Goal: Task Accomplishment & Management: Manage account settings

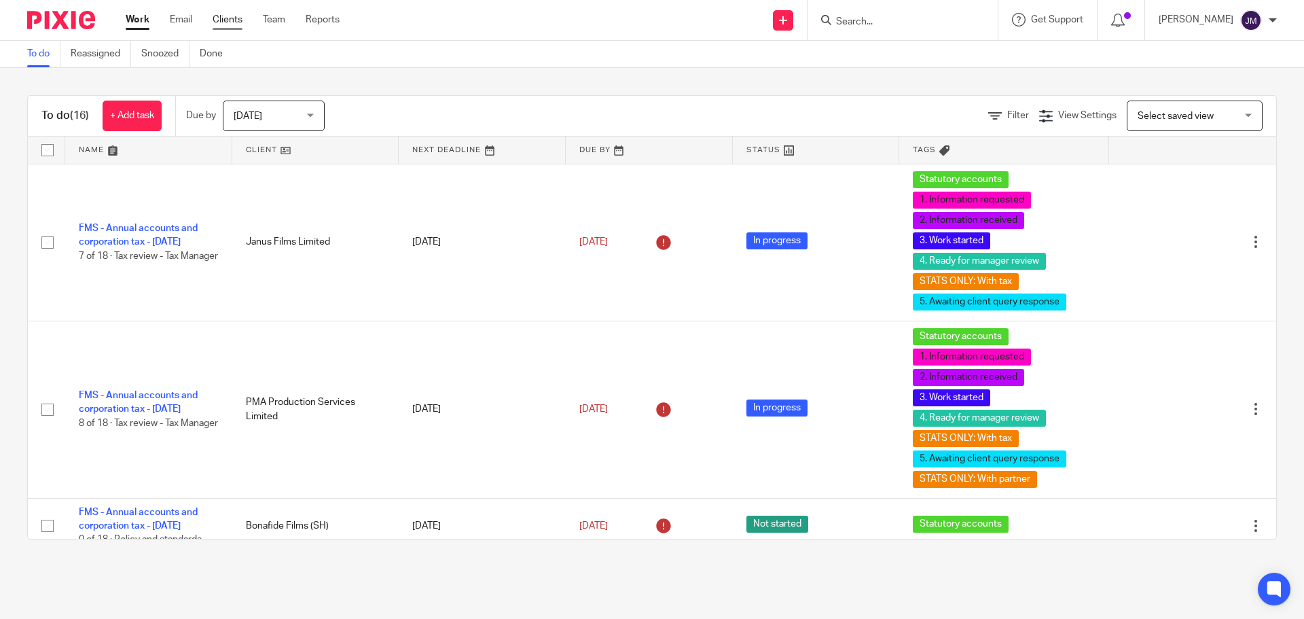
click at [236, 19] on link "Clients" at bounding box center [228, 20] width 30 height 14
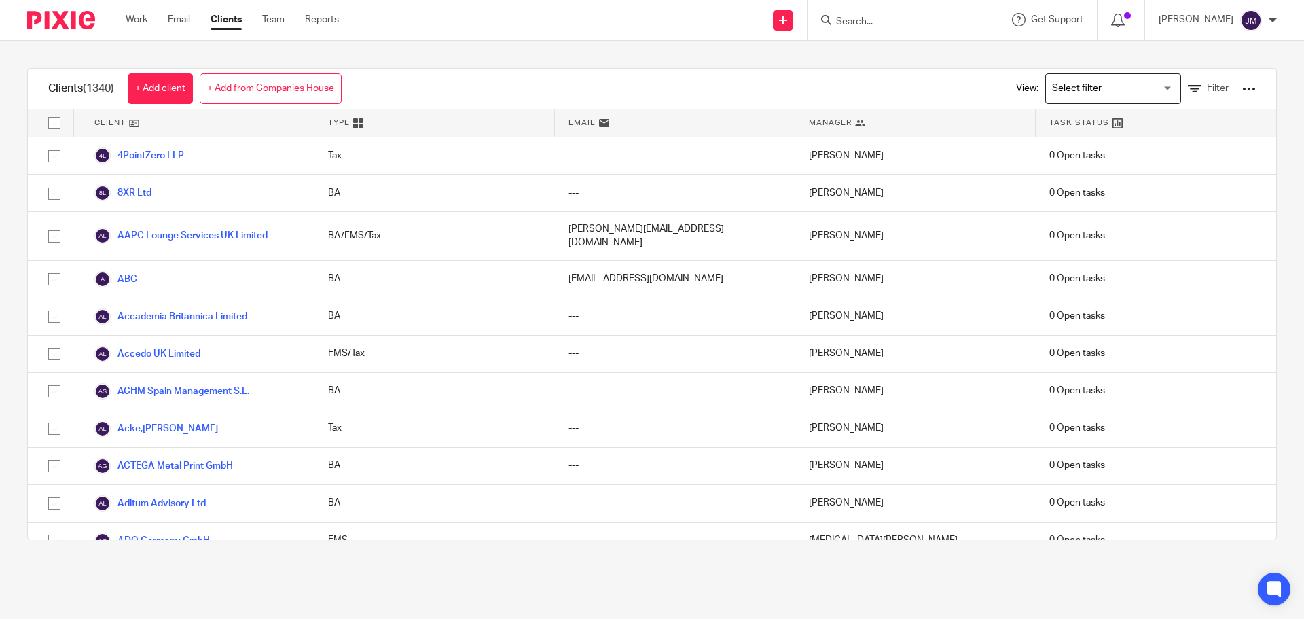
scroll to position [2309, 0]
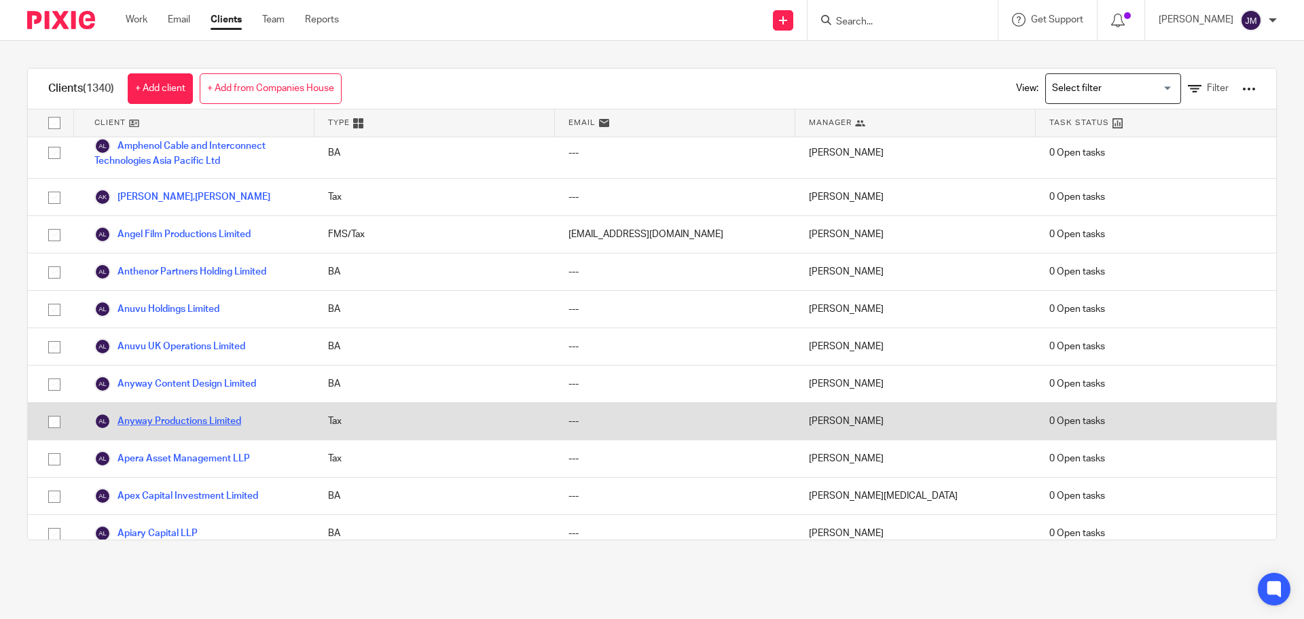
click at [215, 413] on link "Anyway Productions Limited" at bounding box center [167, 421] width 147 height 16
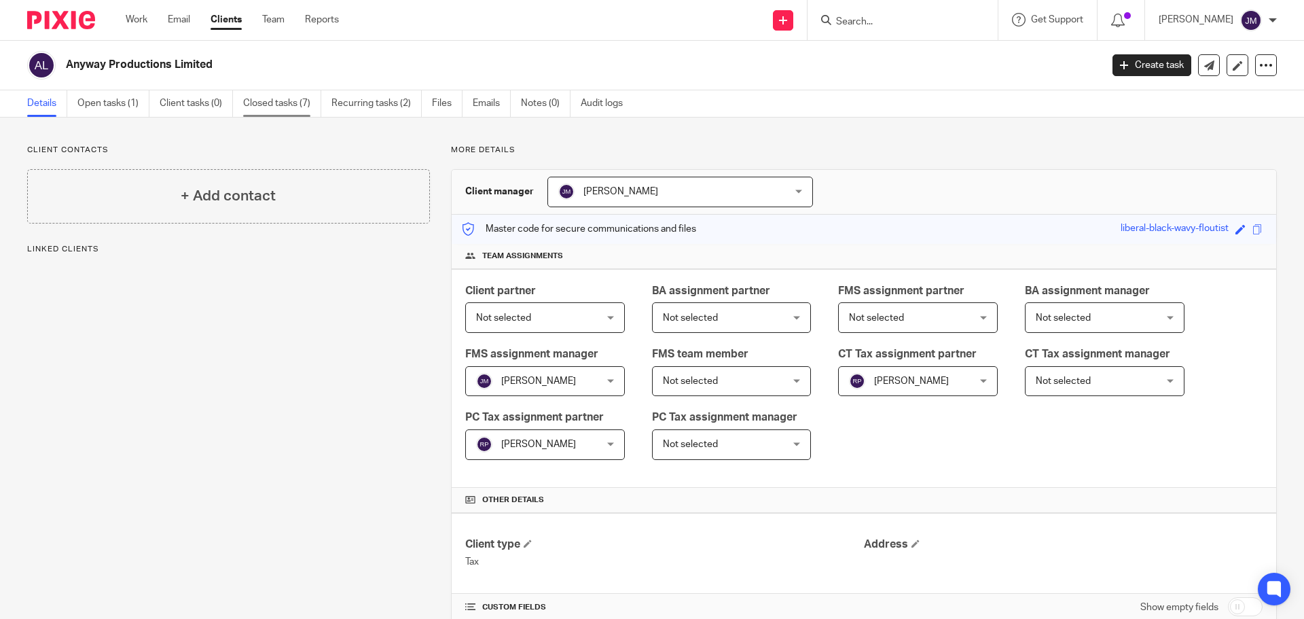
click at [272, 111] on link "Closed tasks (7)" at bounding box center [282, 103] width 78 height 26
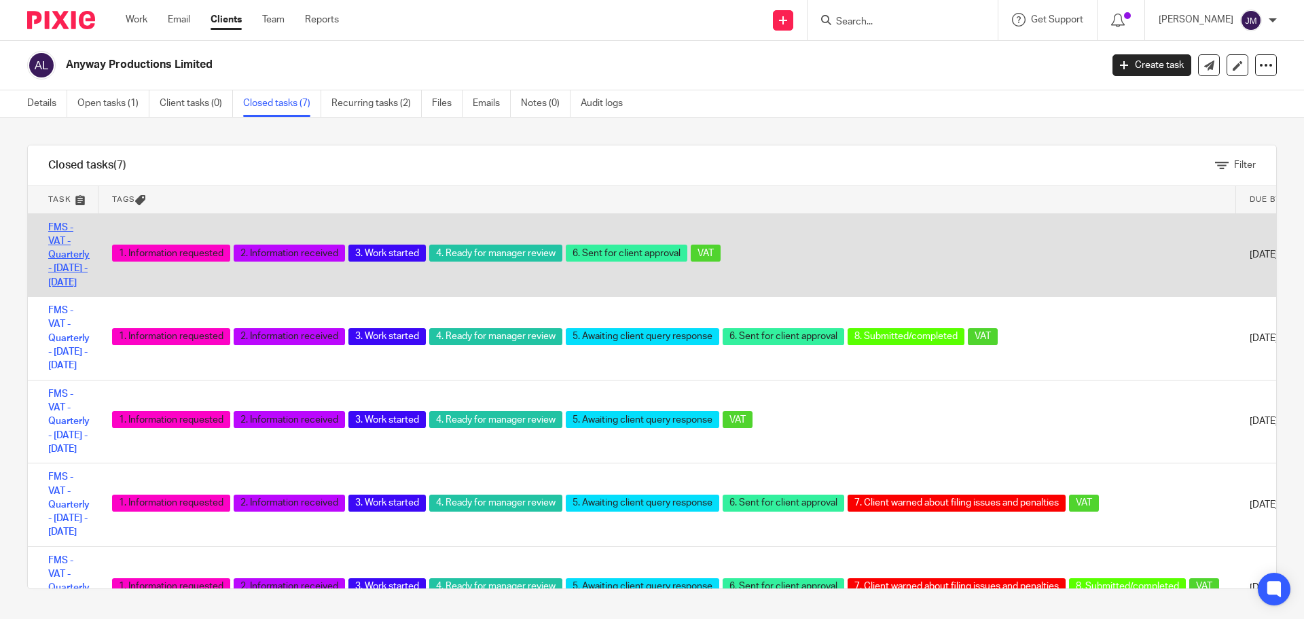
click at [73, 268] on link "FMS - VAT - Quarterly - June - August, 2025" at bounding box center [68, 255] width 41 height 65
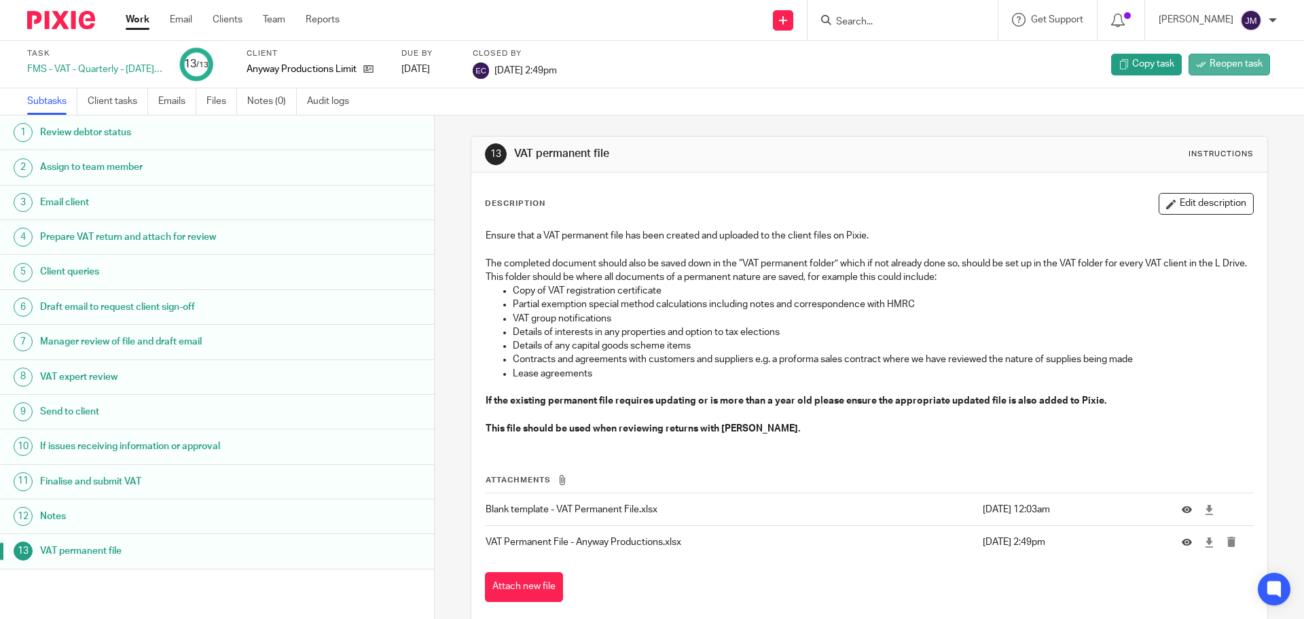
click at [1238, 62] on span "Reopen task" at bounding box center [1235, 64] width 53 height 14
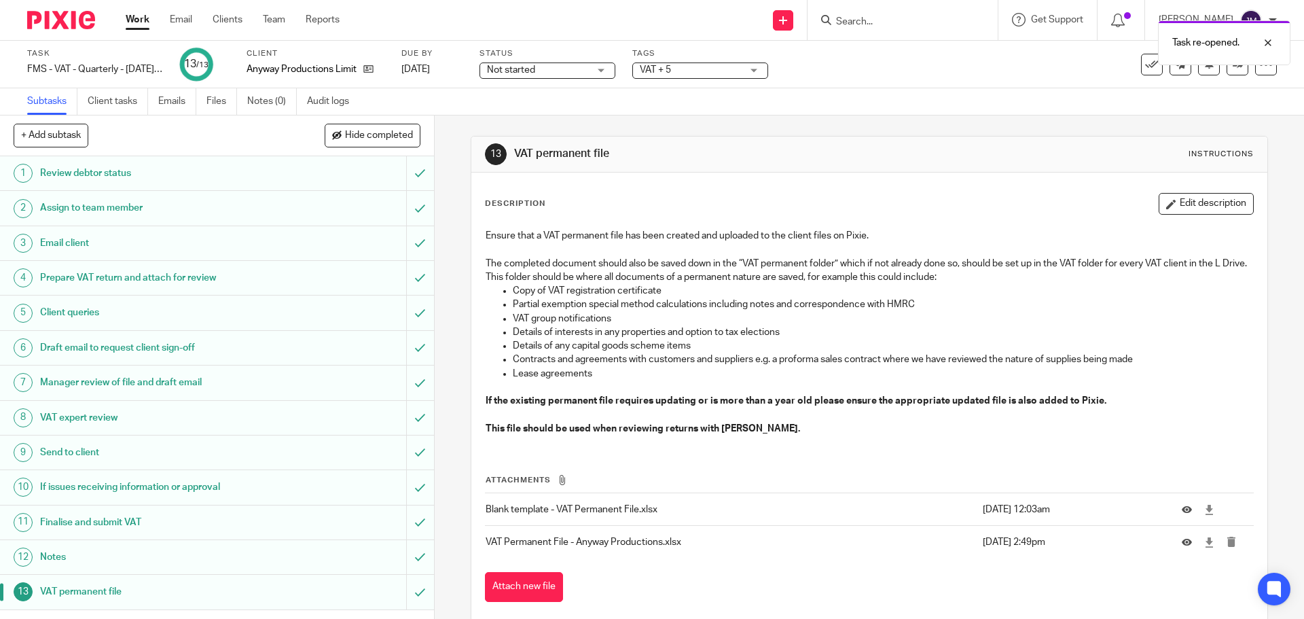
click at [724, 65] on div "Task re-opened." at bounding box center [971, 40] width 638 height 52
click at [583, 72] on span "Not started" at bounding box center [538, 70] width 102 height 14
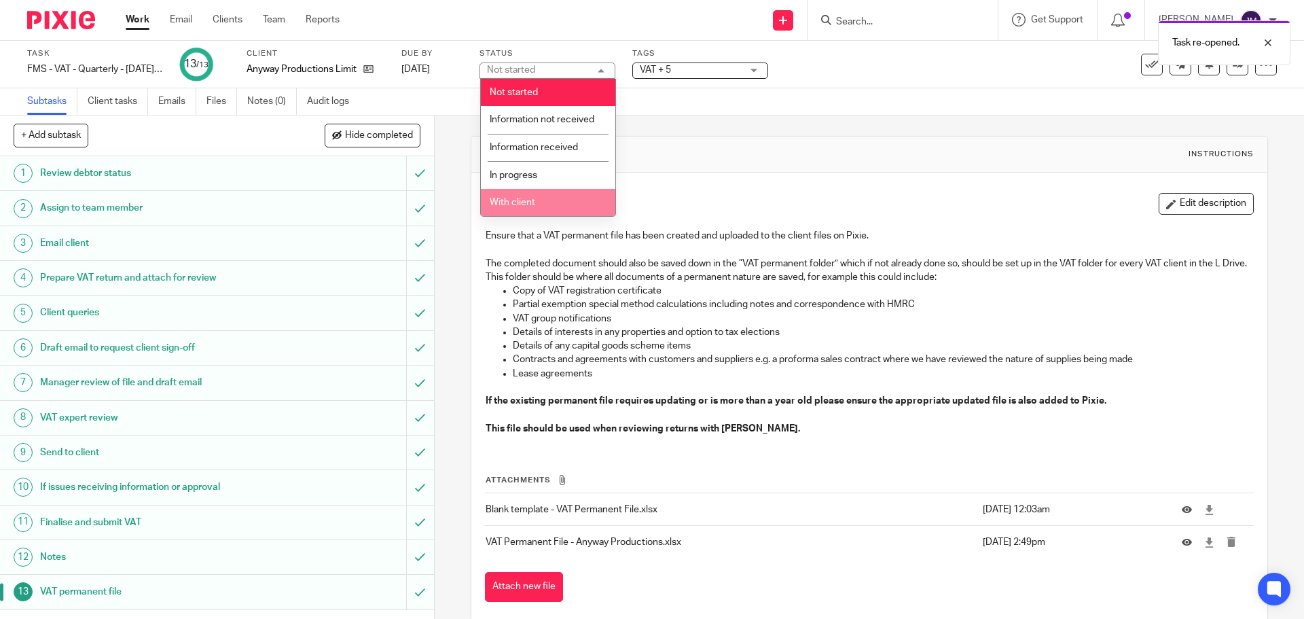
scroll to position [24, 0]
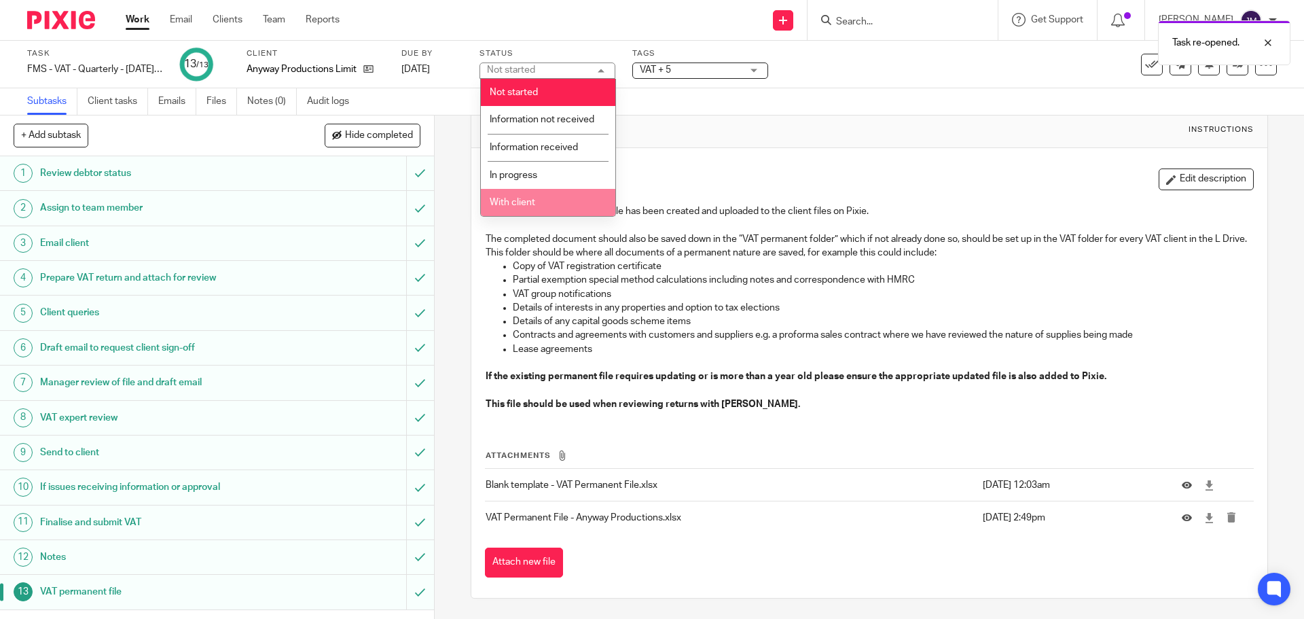
click at [549, 195] on li "With client" at bounding box center [548, 203] width 134 height 28
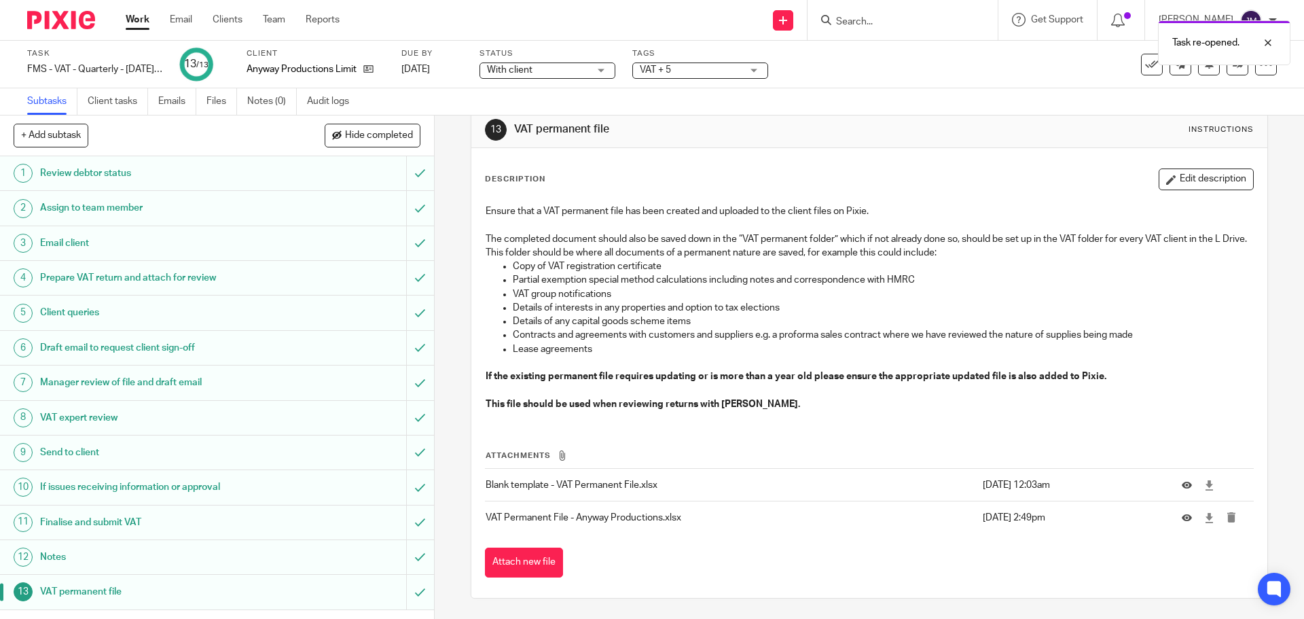
click at [701, 68] on span "VAT + 5" at bounding box center [691, 70] width 102 height 14
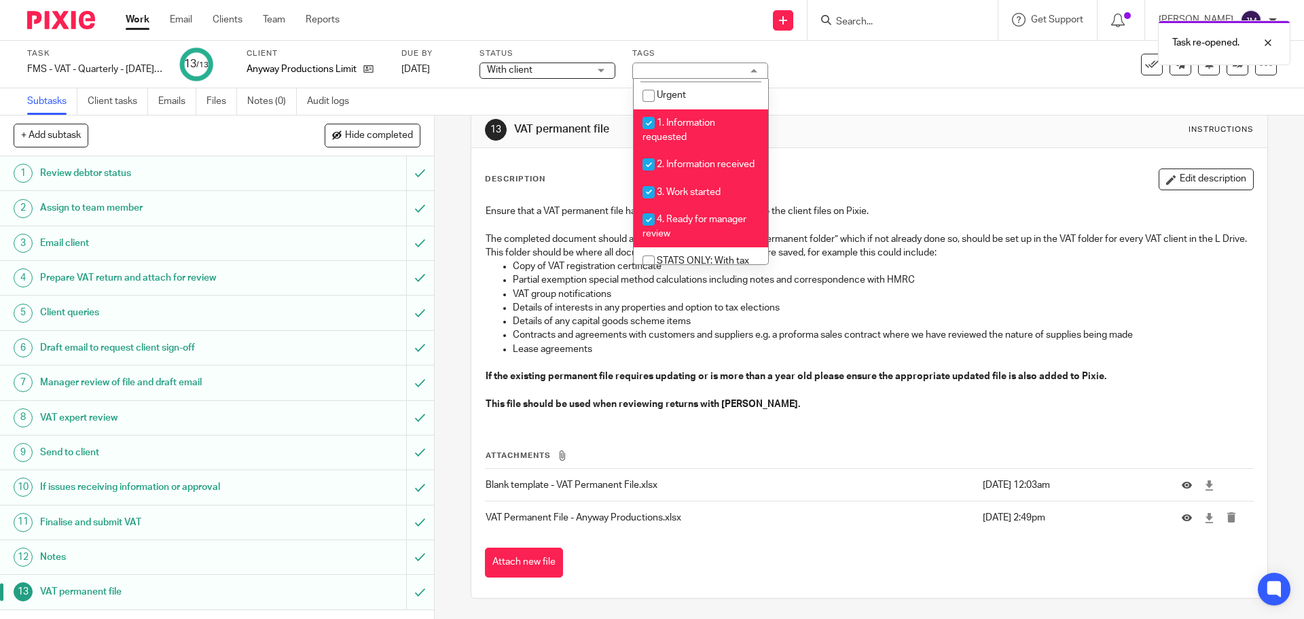
scroll to position [340, 0]
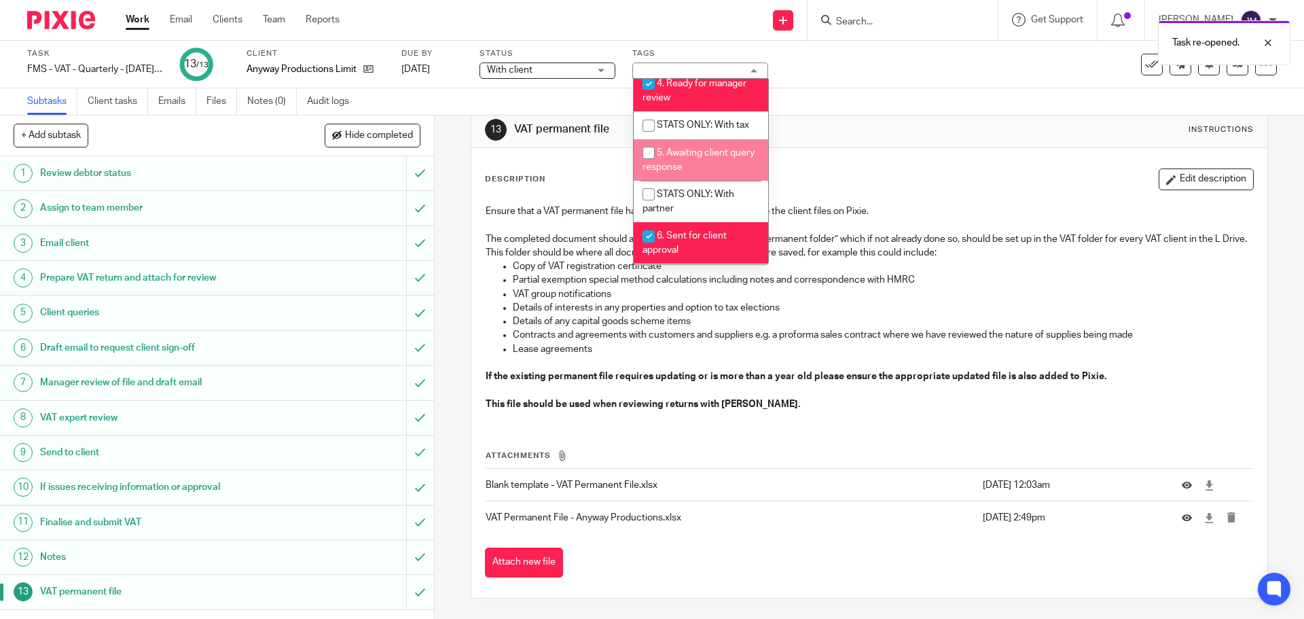
click at [710, 172] on li "5. Awaiting client query response" at bounding box center [701, 159] width 134 height 41
checkbox input "true"
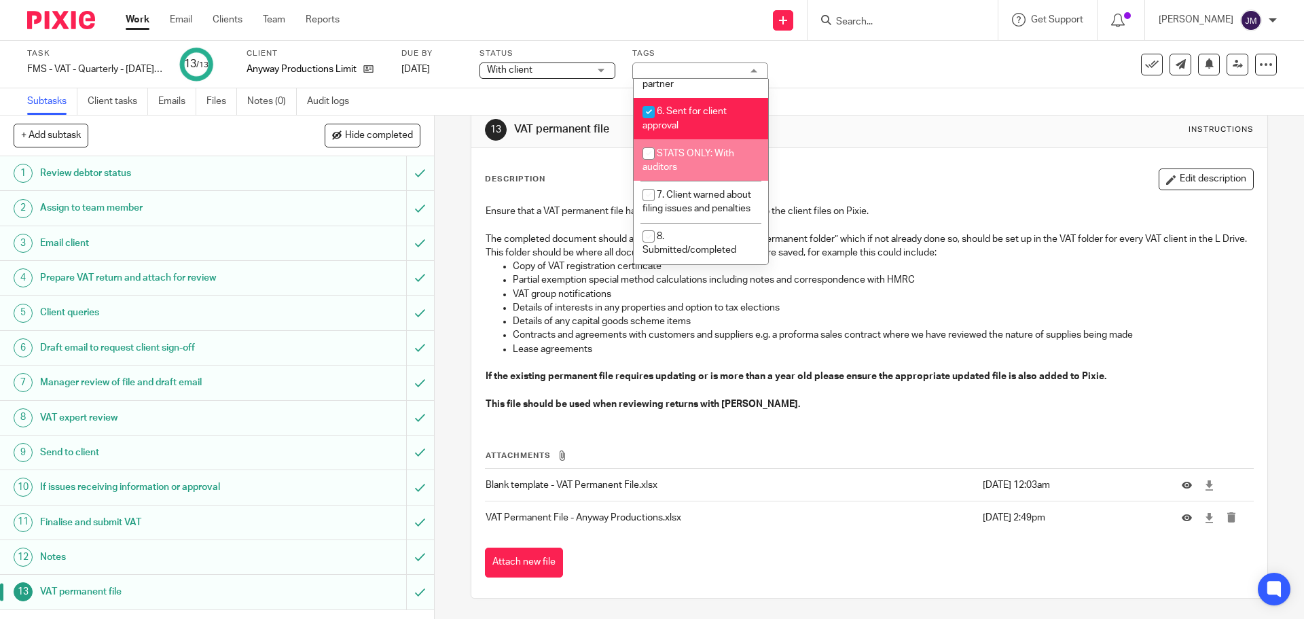
scroll to position [492, 0]
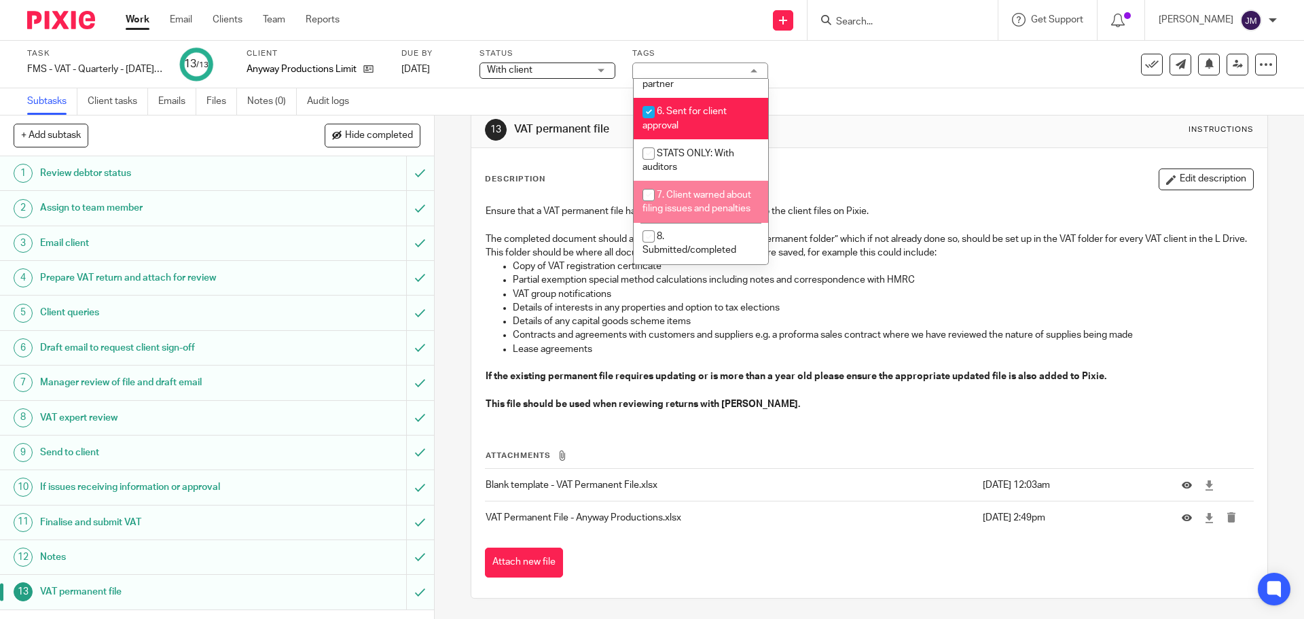
click at [708, 181] on li "7. Client warned about filing issues and penalties" at bounding box center [701, 201] width 134 height 41
checkbox input "true"
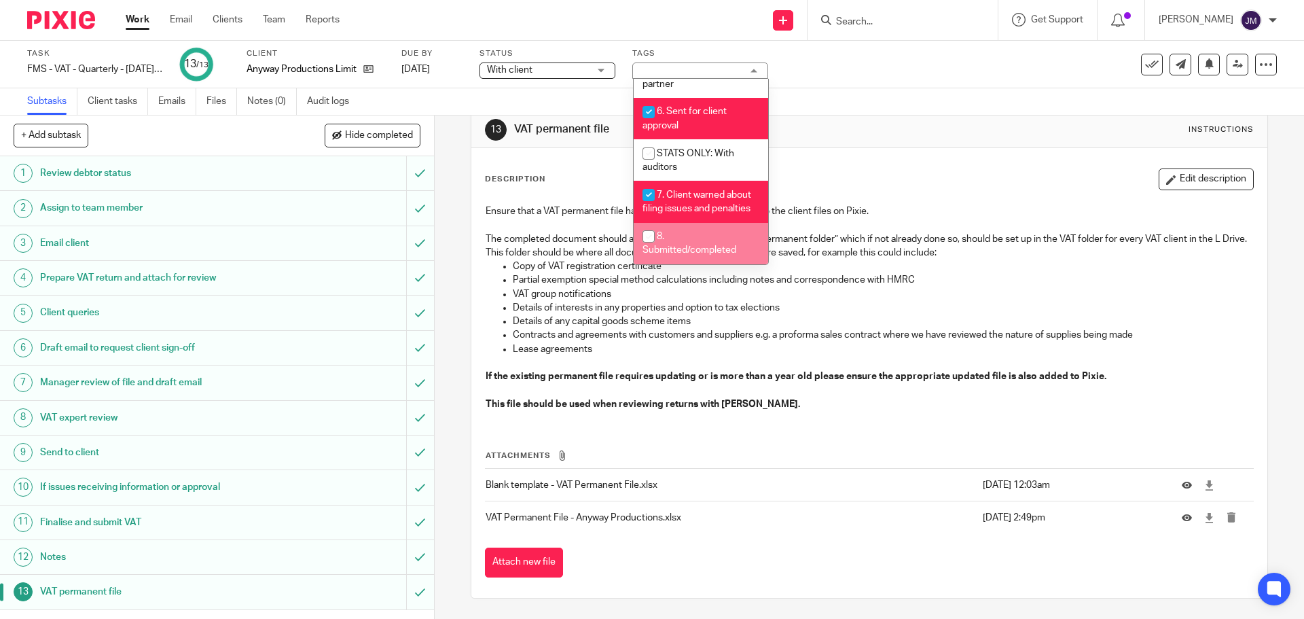
click at [679, 238] on li "8. Submitted/completed" at bounding box center [701, 243] width 134 height 41
checkbox input "true"
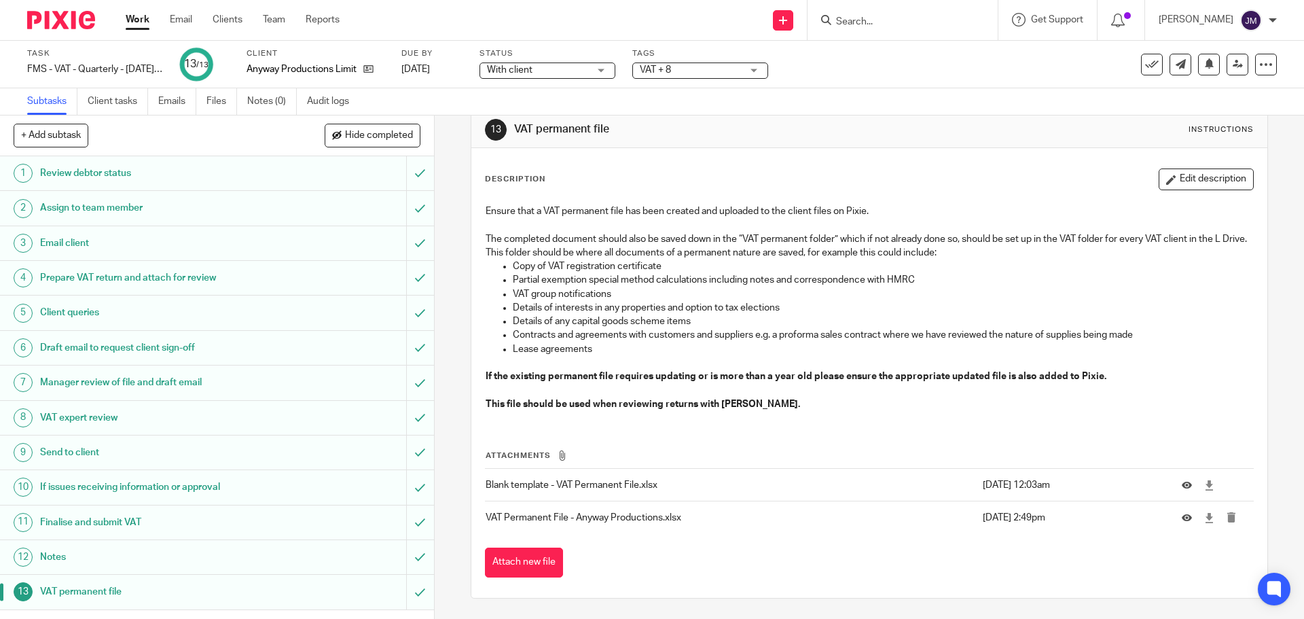
click at [877, 158] on div "Description Edit description Ensure that a VAT permanent file has been created …" at bounding box center [868, 373] width 795 height 450
click at [218, 172] on h1 "Review debtor status" at bounding box center [157, 173] width 235 height 20
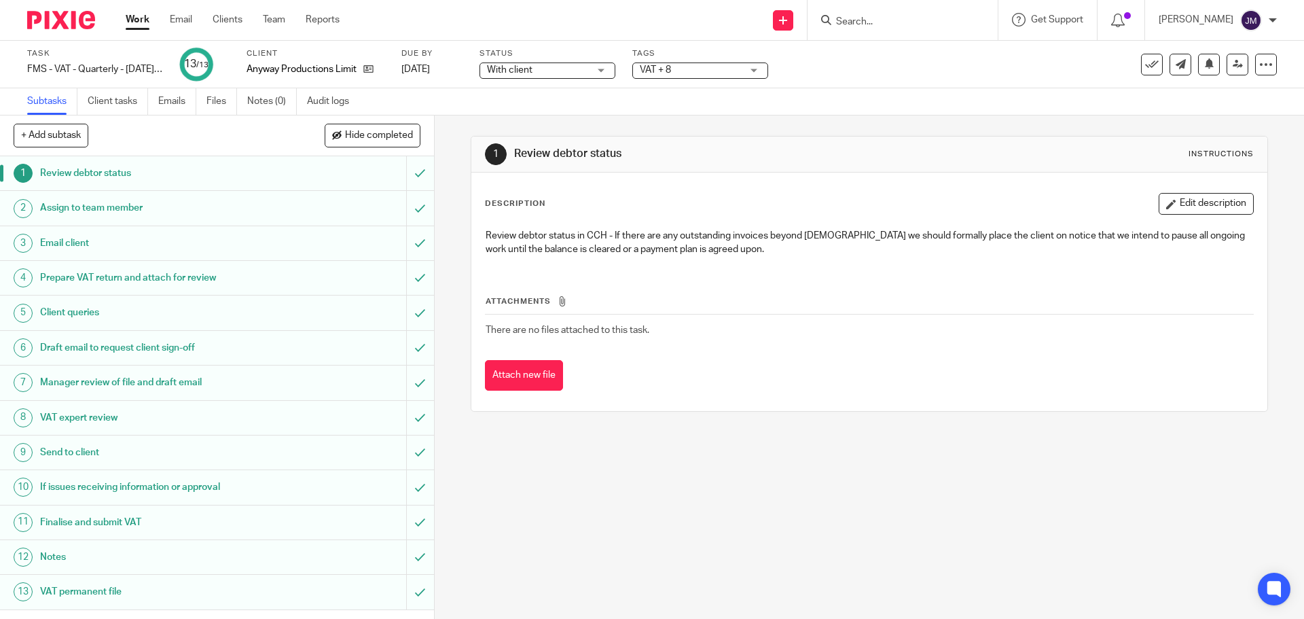
click at [221, 204] on h1 "Assign to team member" at bounding box center [157, 208] width 235 height 20
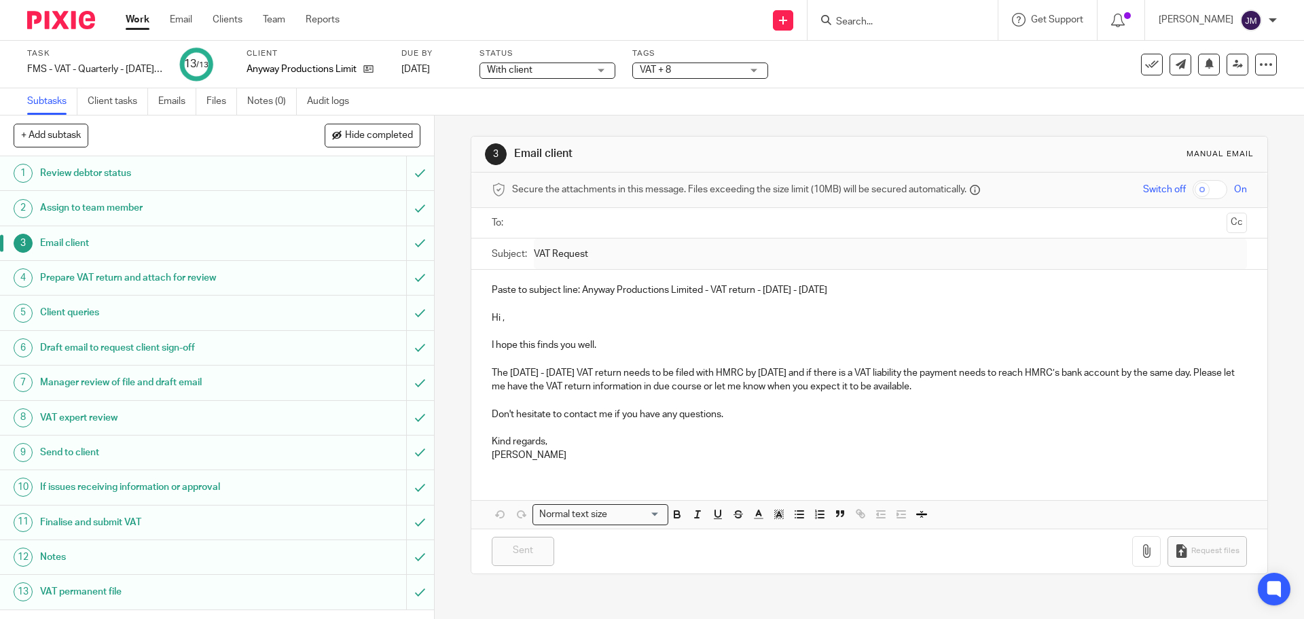
click at [172, 280] on h1 "Prepare VAT return and attach for review" at bounding box center [157, 278] width 235 height 20
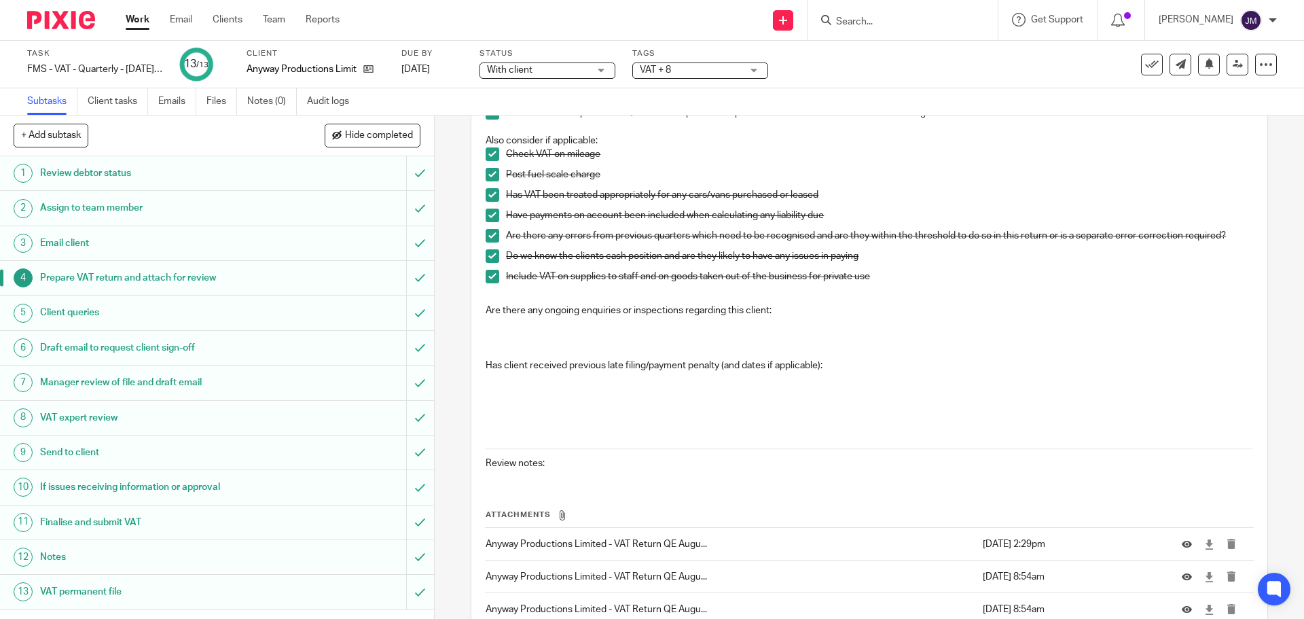
scroll to position [509, 0]
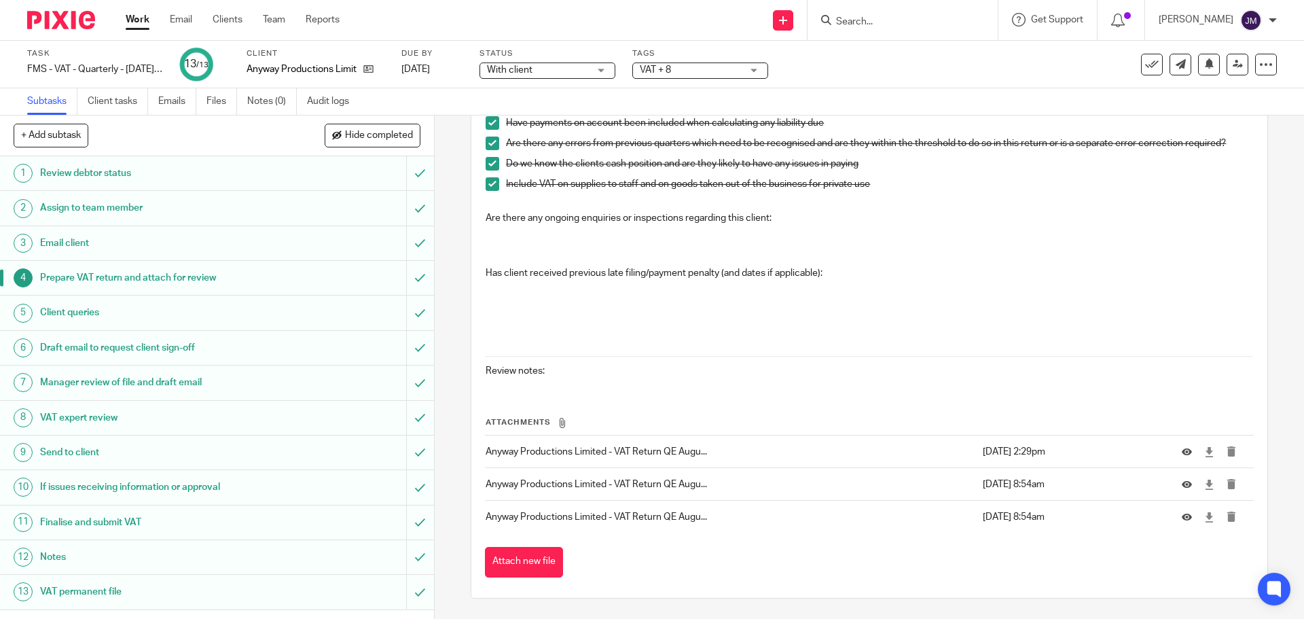
click at [183, 309] on h1 "Client queries" at bounding box center [157, 312] width 235 height 20
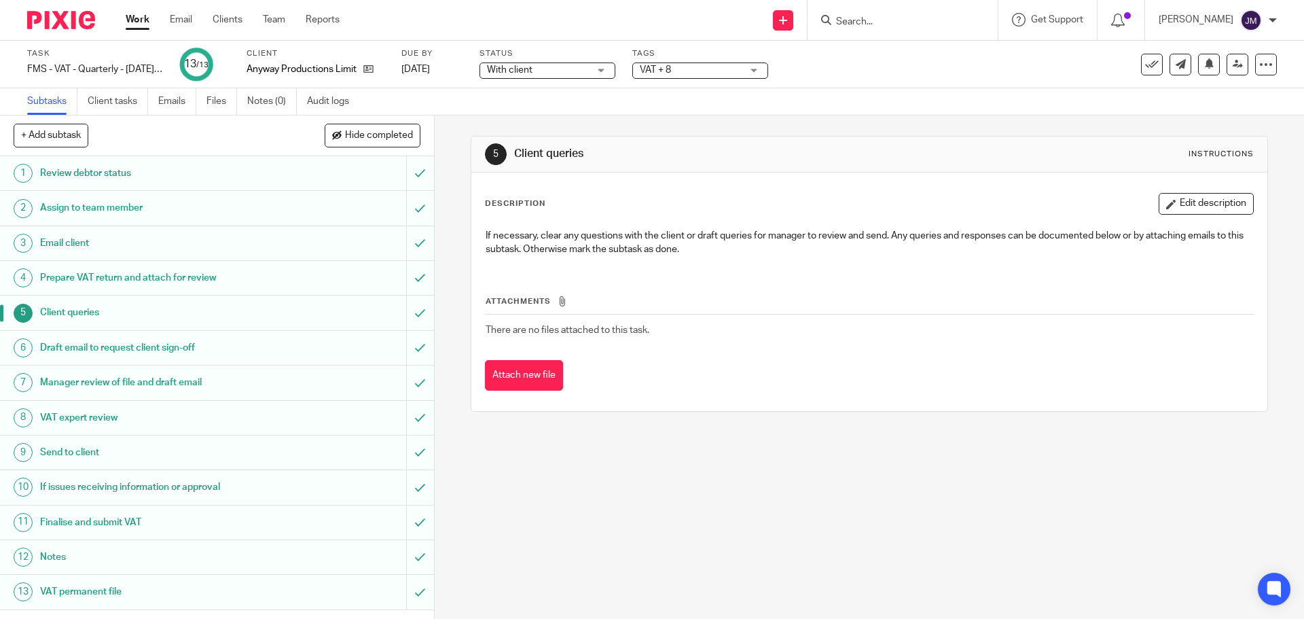
click at [171, 349] on h1 "Draft email to request client sign-off" at bounding box center [157, 347] width 235 height 20
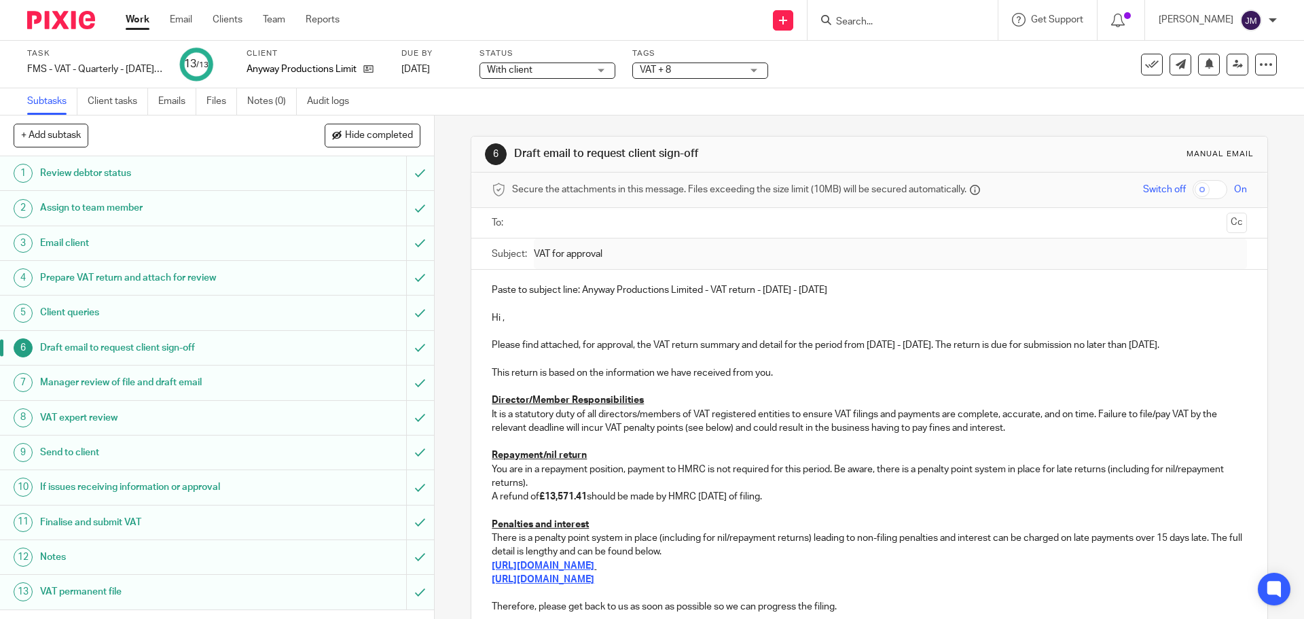
click at [164, 380] on h1 "Manager review of file and draft email" at bounding box center [157, 382] width 235 height 20
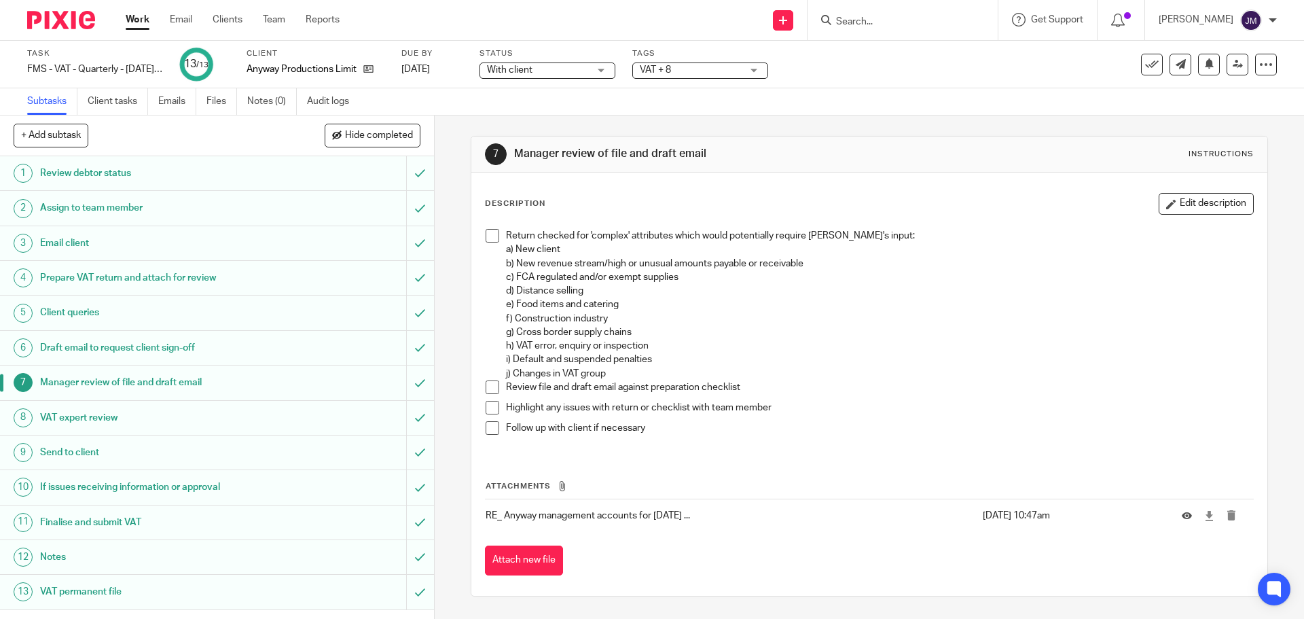
click at [485, 236] on span at bounding box center [492, 236] width 14 height 14
click at [489, 384] on span at bounding box center [492, 387] width 14 height 14
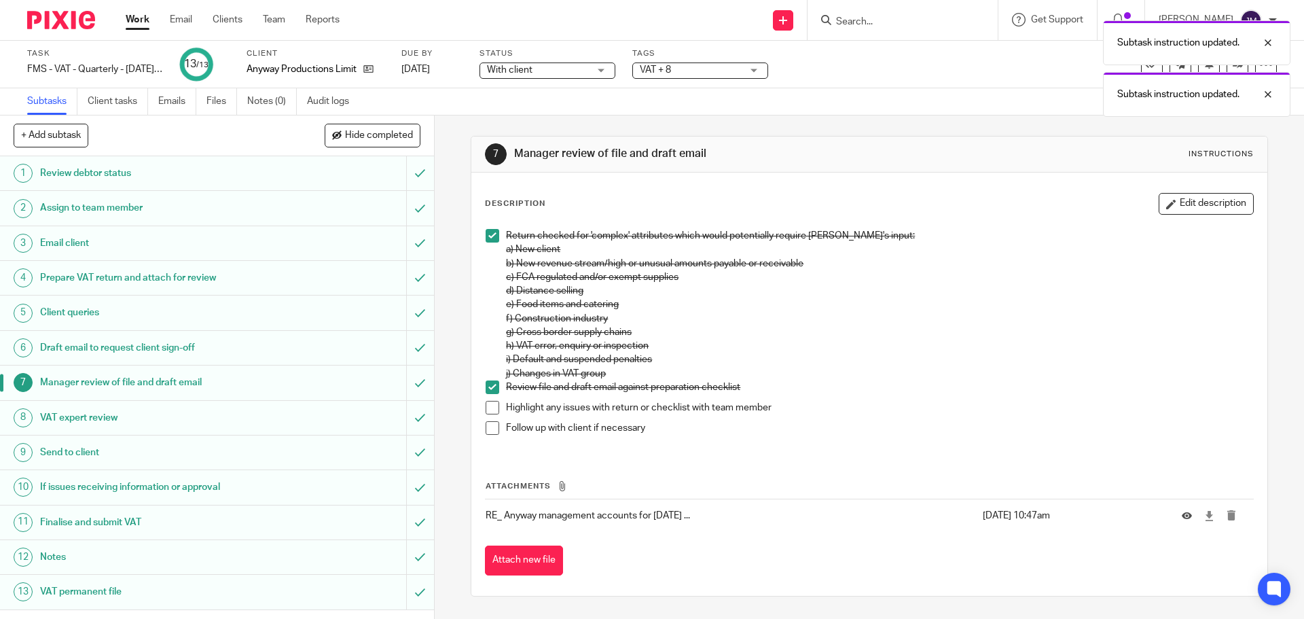
click at [488, 413] on span at bounding box center [492, 408] width 14 height 14
click at [490, 427] on span at bounding box center [492, 428] width 14 height 14
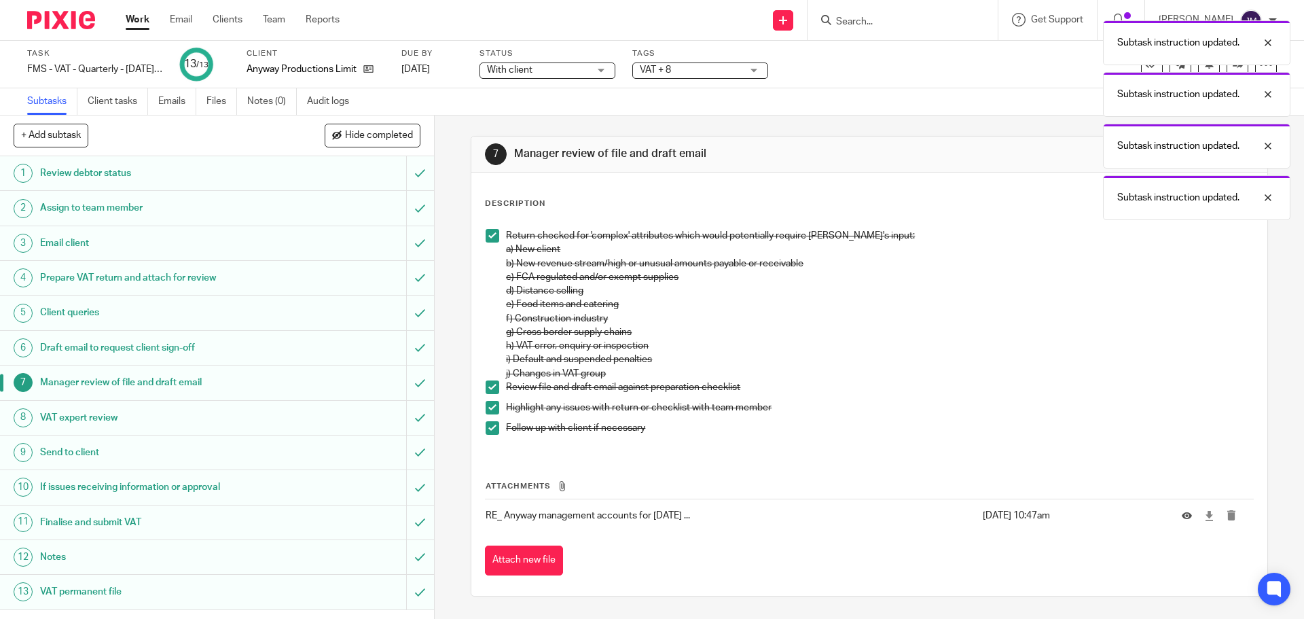
click at [1181, 521] on div at bounding box center [1191, 516] width 20 height 14
click at [1181, 514] on icon at bounding box center [1186, 516] width 10 height 10
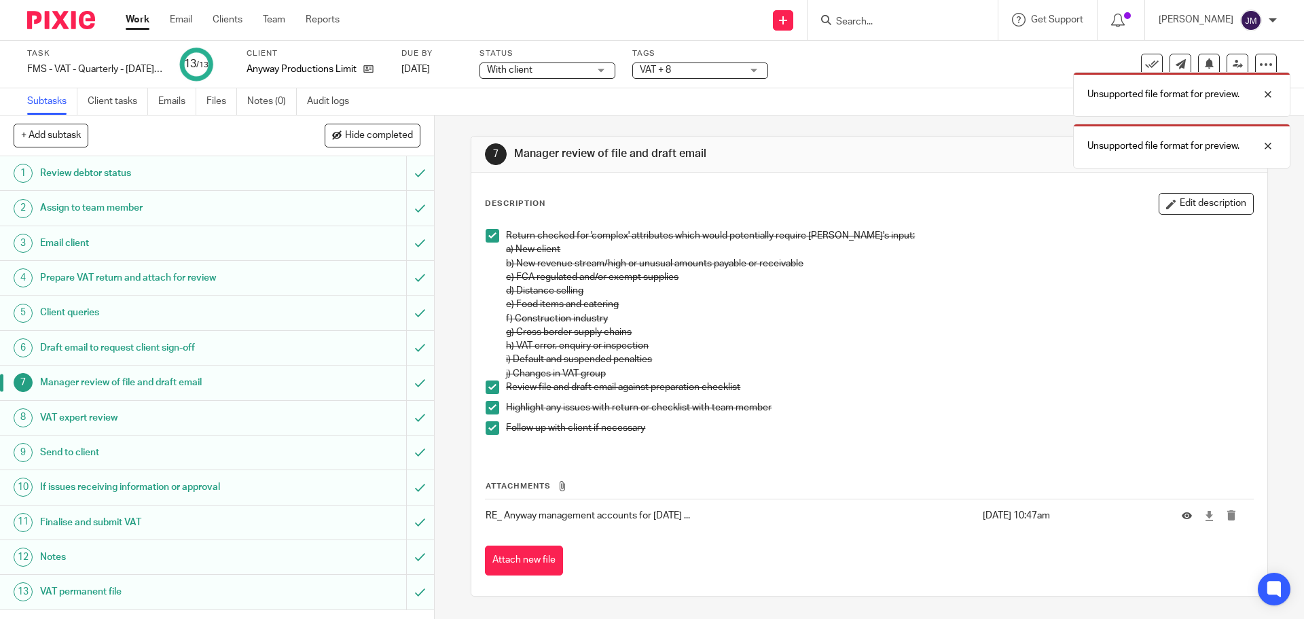
click at [303, 418] on div "VAT expert review" at bounding box center [216, 417] width 352 height 20
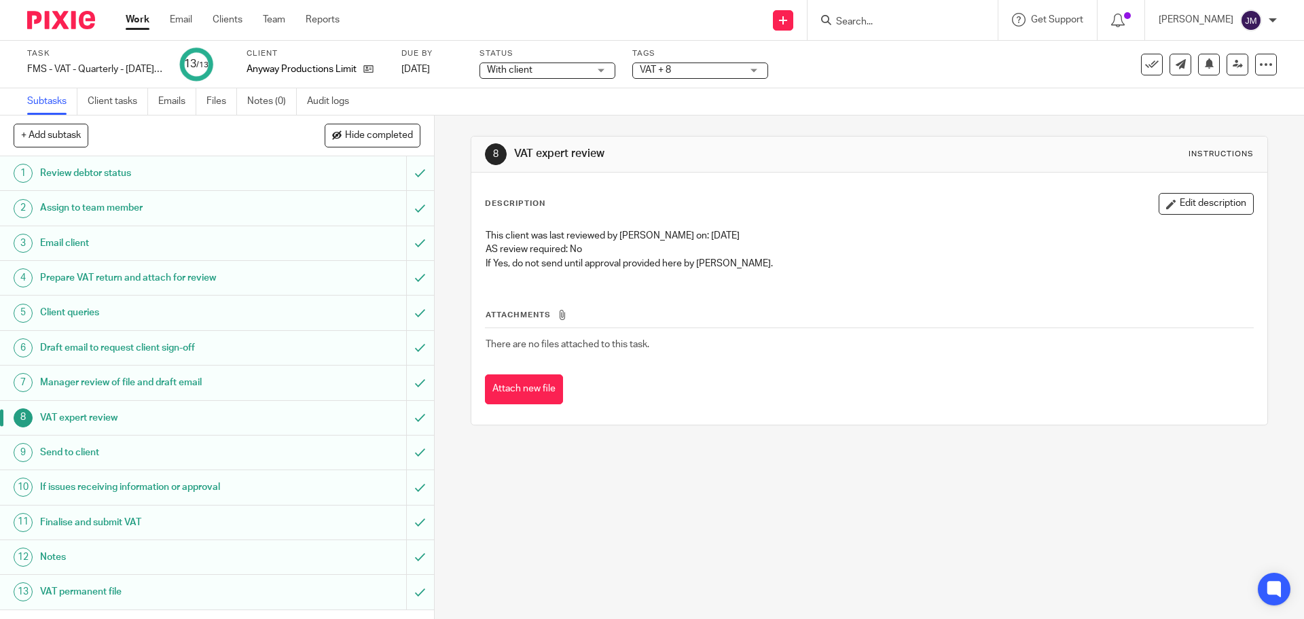
click at [275, 453] on div "Send to client" at bounding box center [216, 452] width 352 height 20
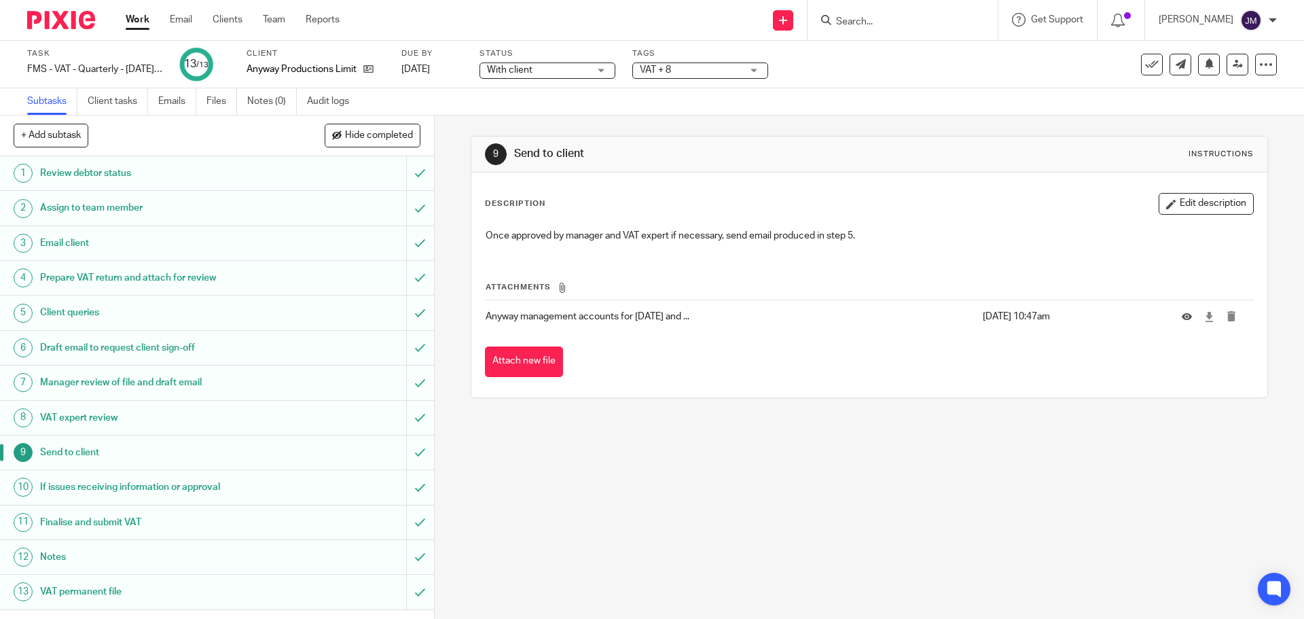
click at [260, 485] on h1 "If issues receiving information or approval" at bounding box center [157, 487] width 235 height 20
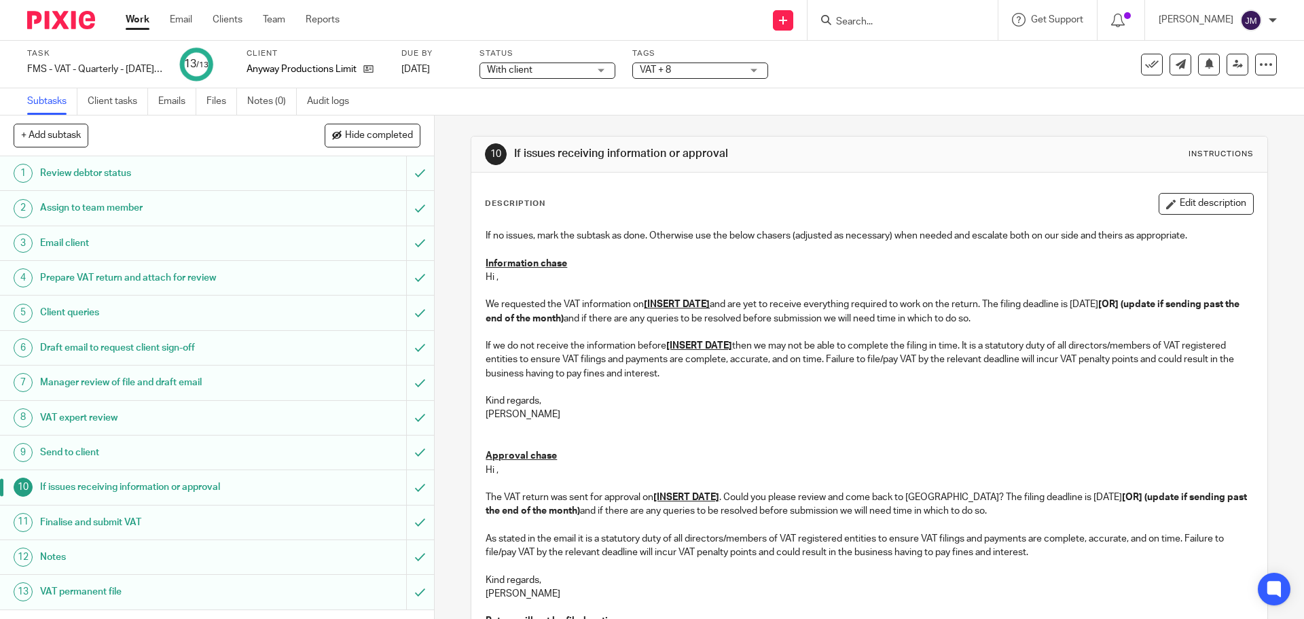
click at [254, 511] on link "11 Finalise and submit VAT" at bounding box center [203, 522] width 406 height 34
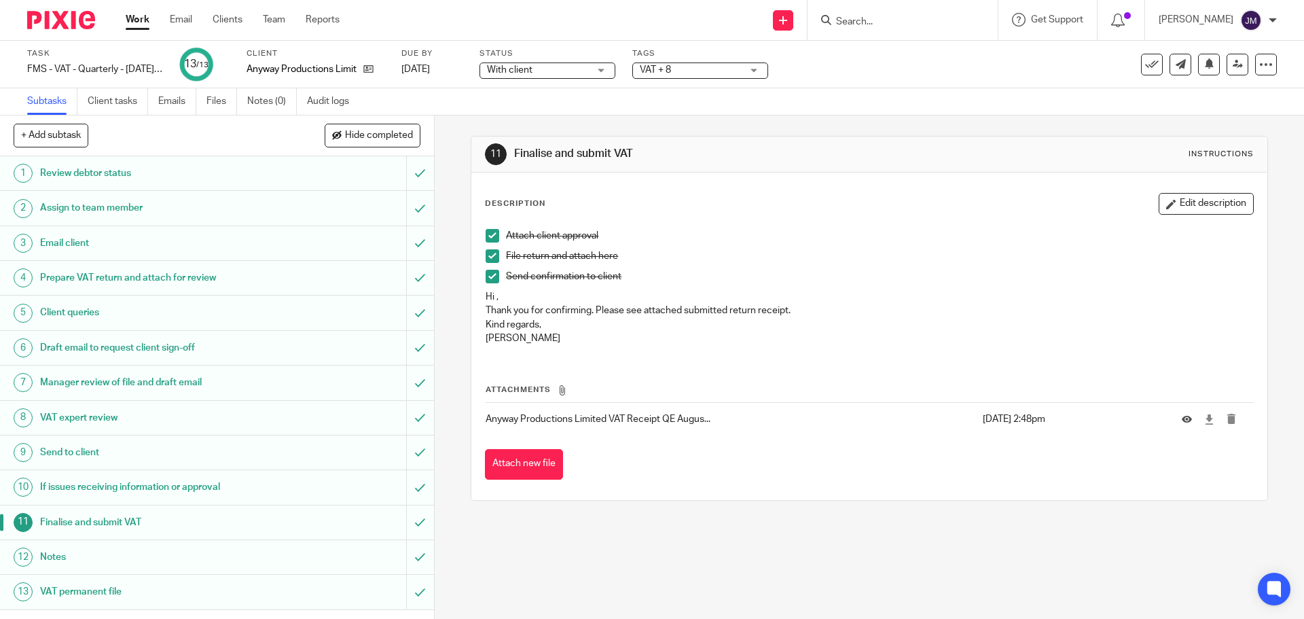
click at [198, 553] on h1 "Notes" at bounding box center [157, 557] width 235 height 20
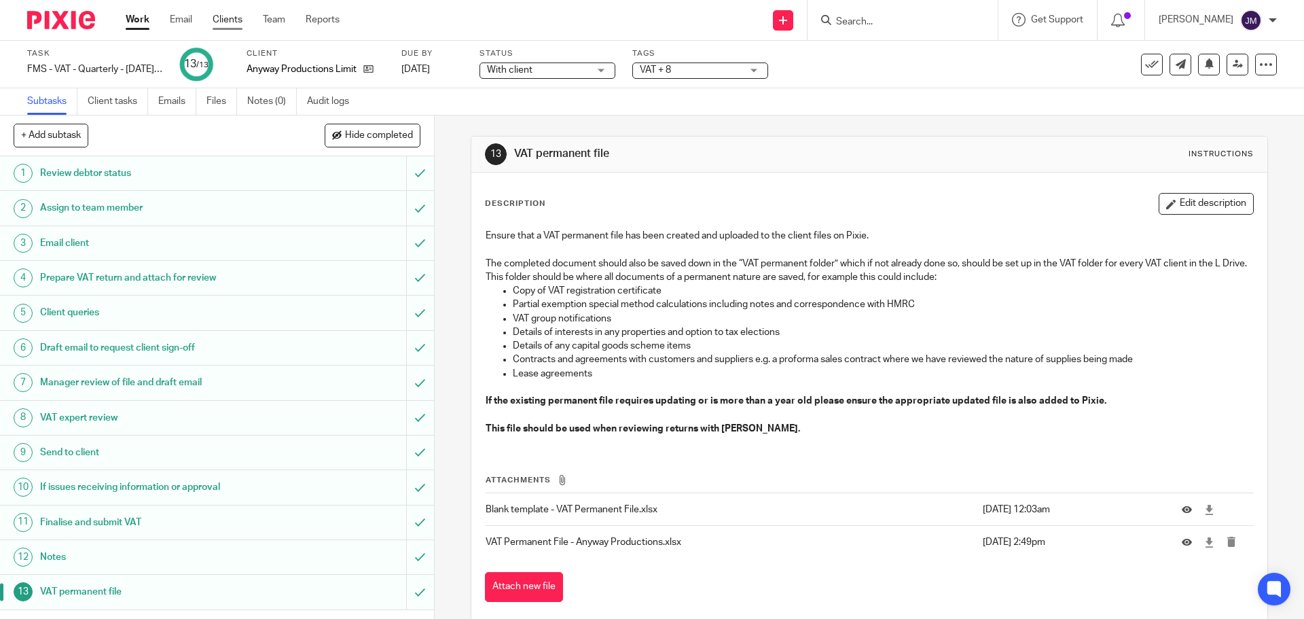
click at [236, 18] on link "Clients" at bounding box center [228, 20] width 30 height 14
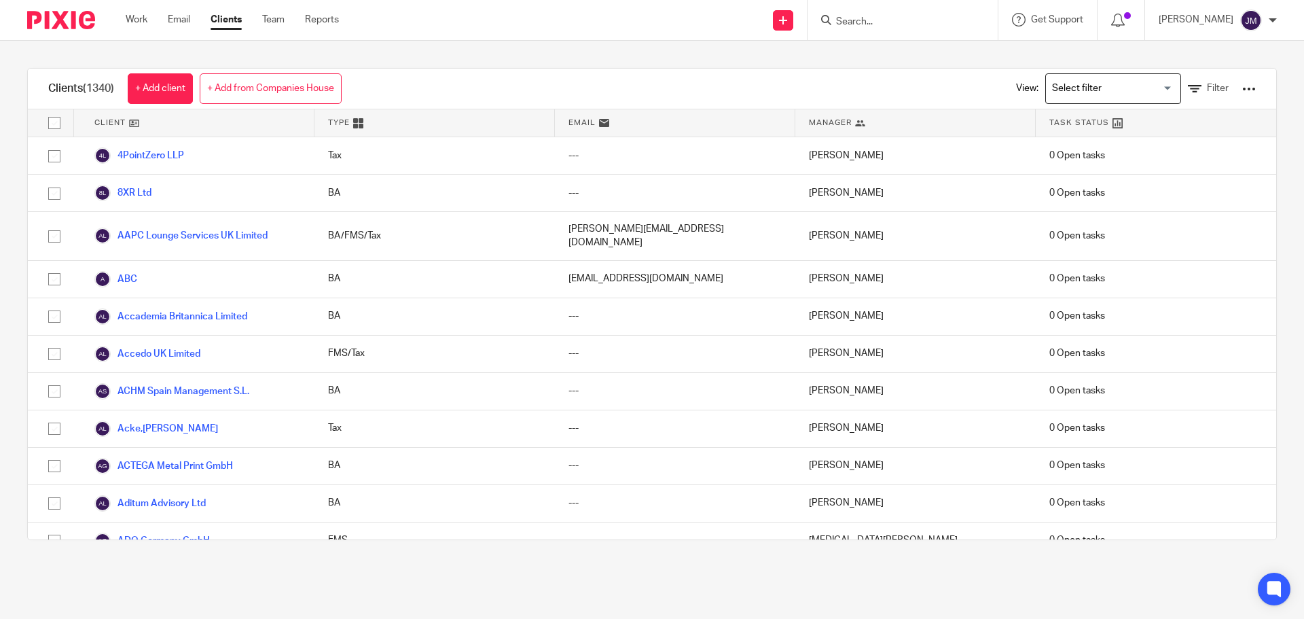
click at [523, 60] on div "Clients (1340) + Add client + Add from Companies House View: Loading... Filter …" at bounding box center [652, 304] width 1304 height 526
click at [276, 21] on link "Team" at bounding box center [273, 20] width 22 height 14
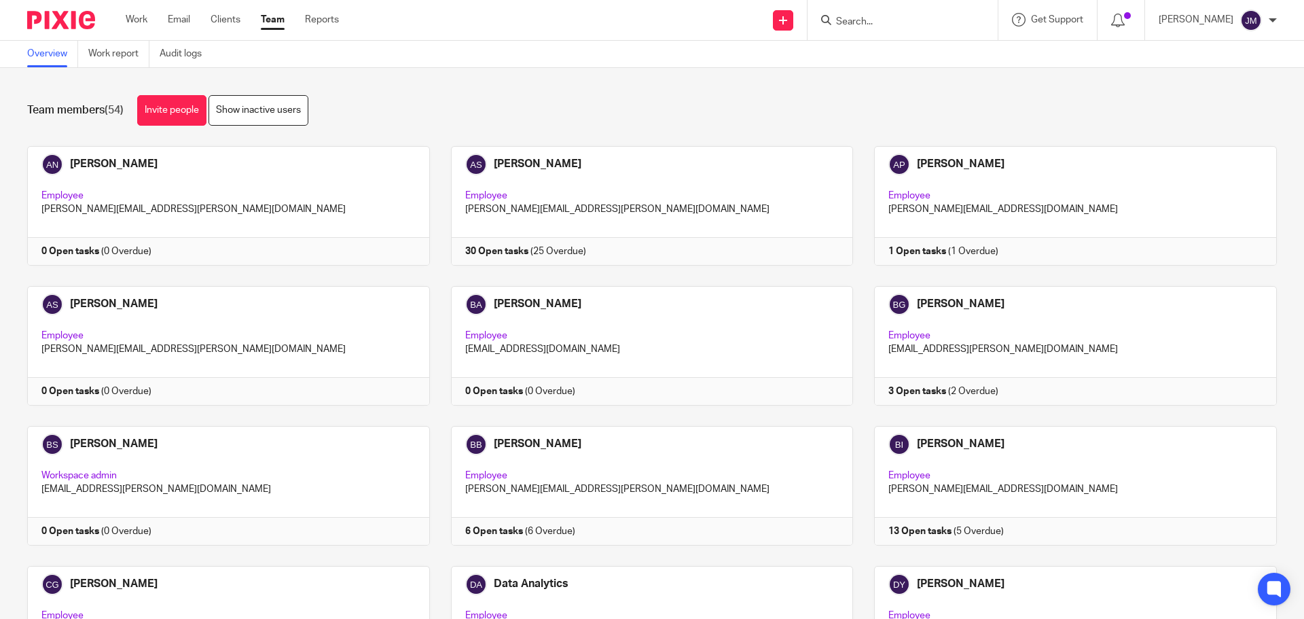
scroll to position [1080, 0]
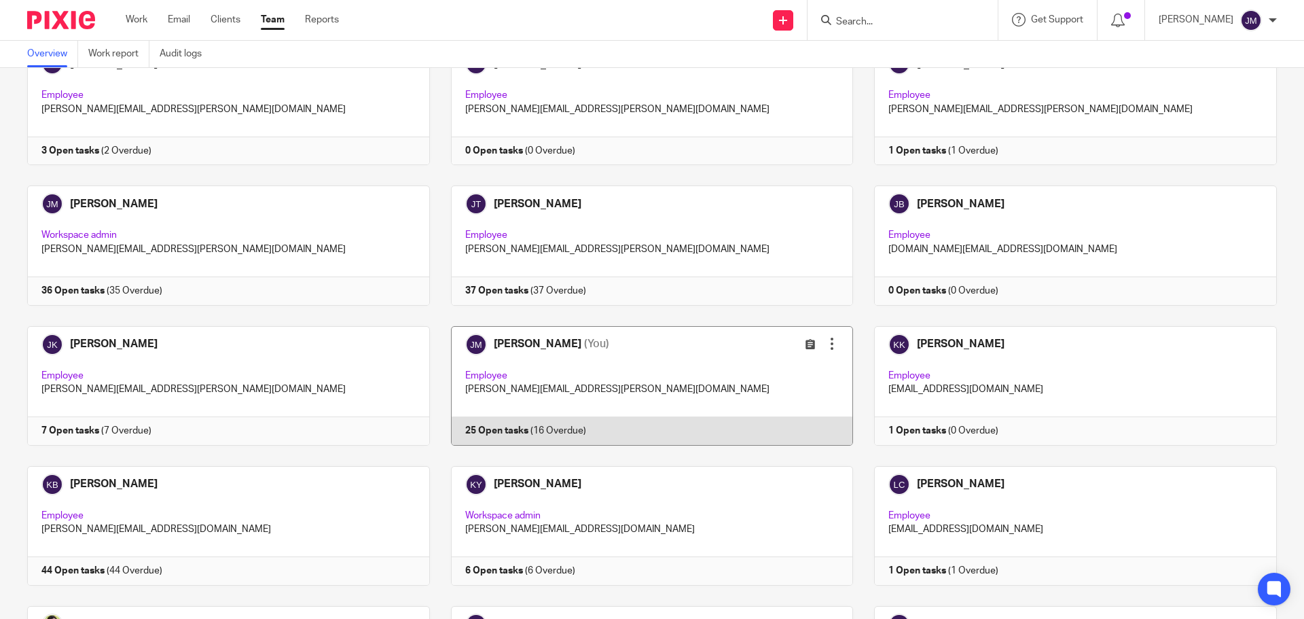
click at [551, 434] on link at bounding box center [642, 386] width 424 height 120
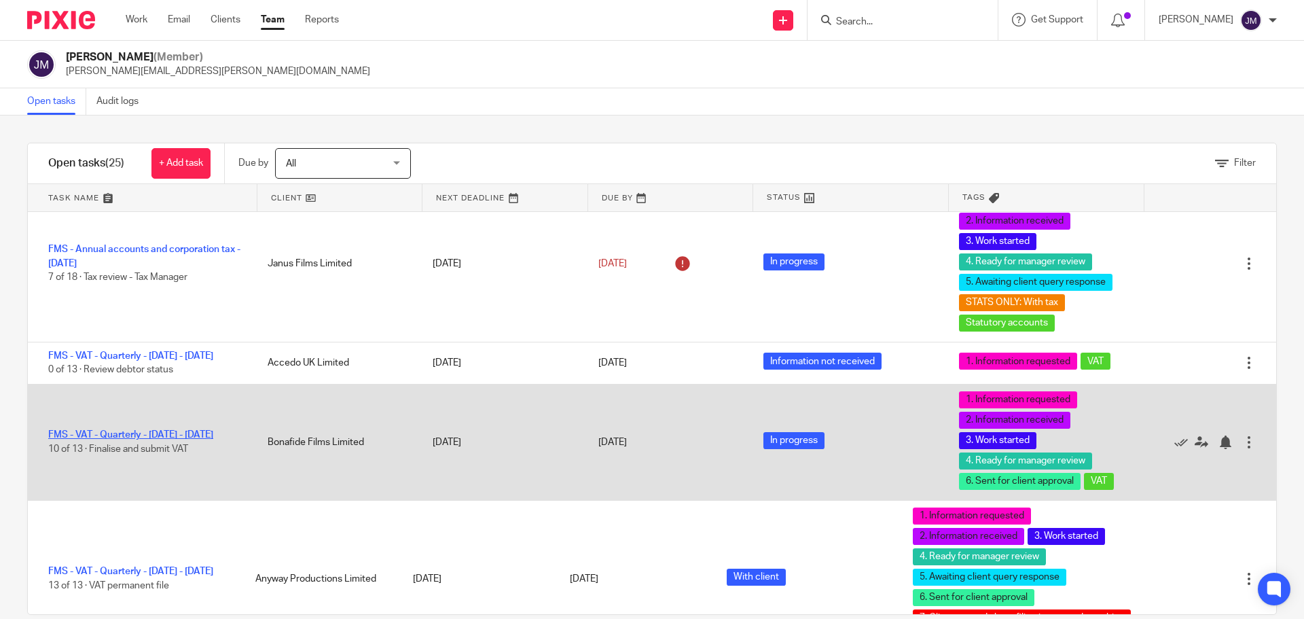
scroll to position [272, 0]
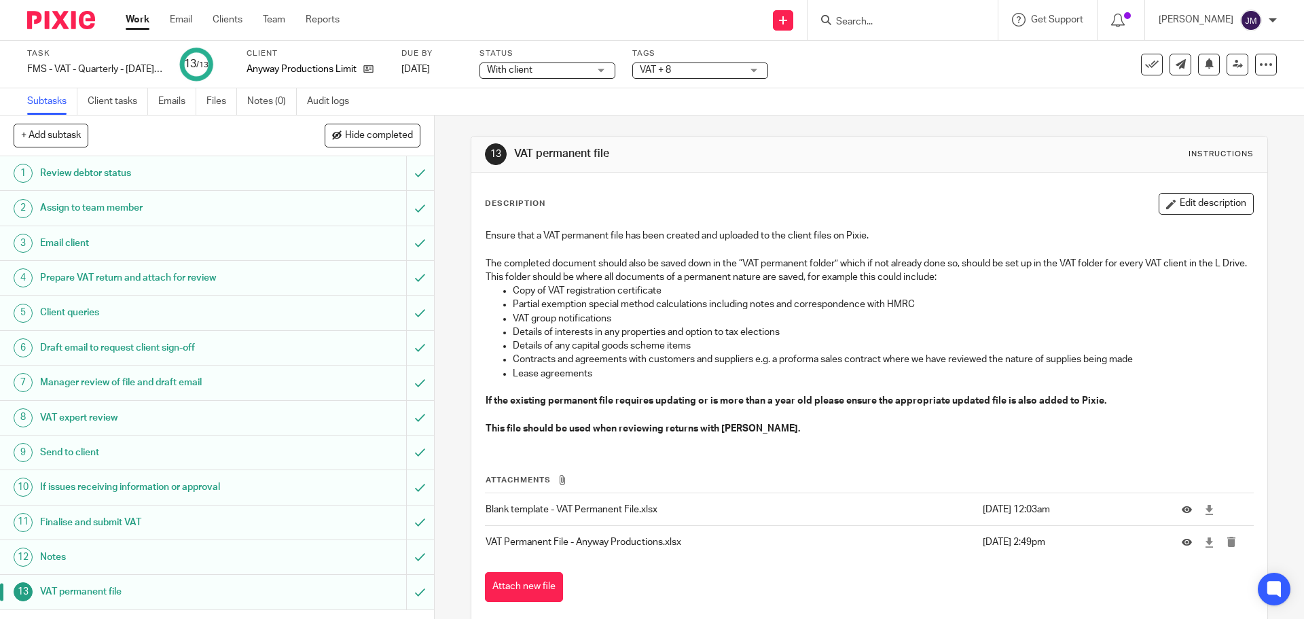
scroll to position [24, 0]
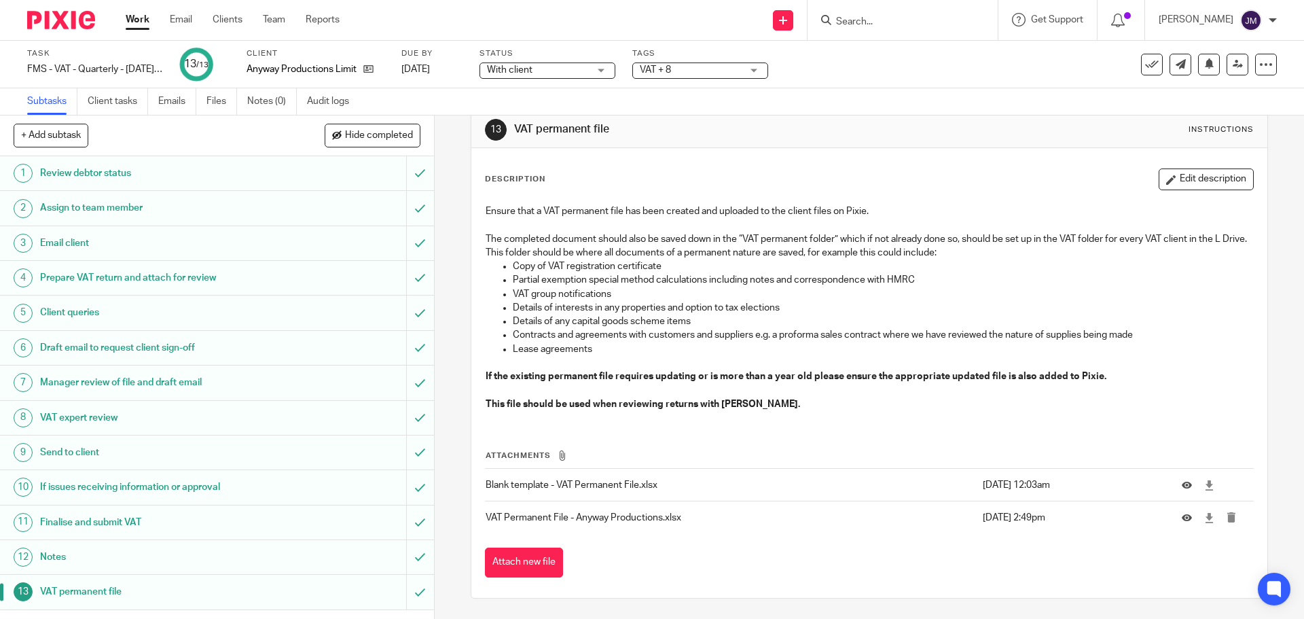
click at [668, 65] on span "VAT + 8" at bounding box center [655, 70] width 31 height 10
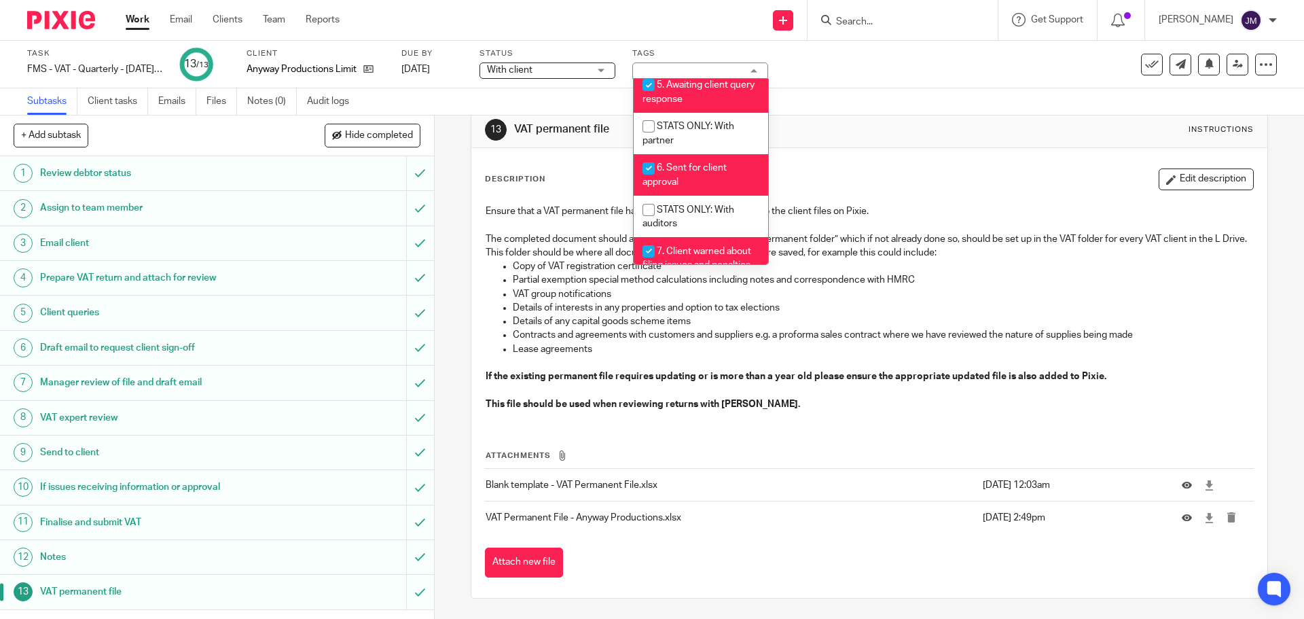
scroll to position [492, 0]
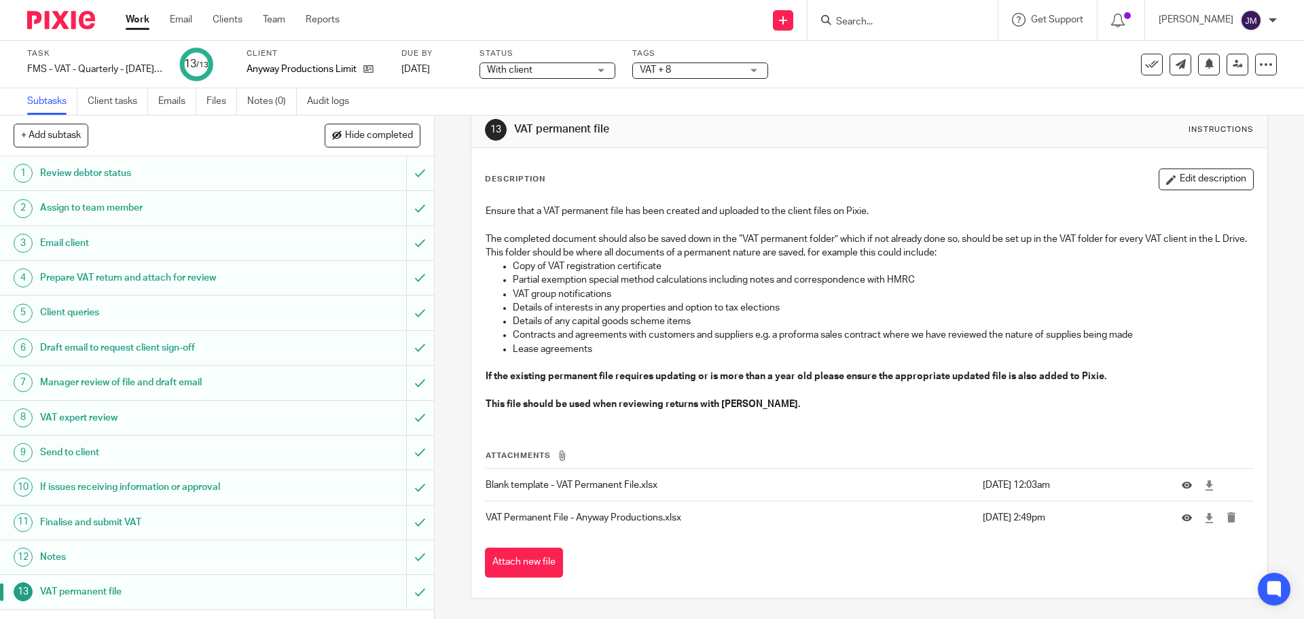
click at [181, 562] on h1 "Notes" at bounding box center [157, 557] width 235 height 20
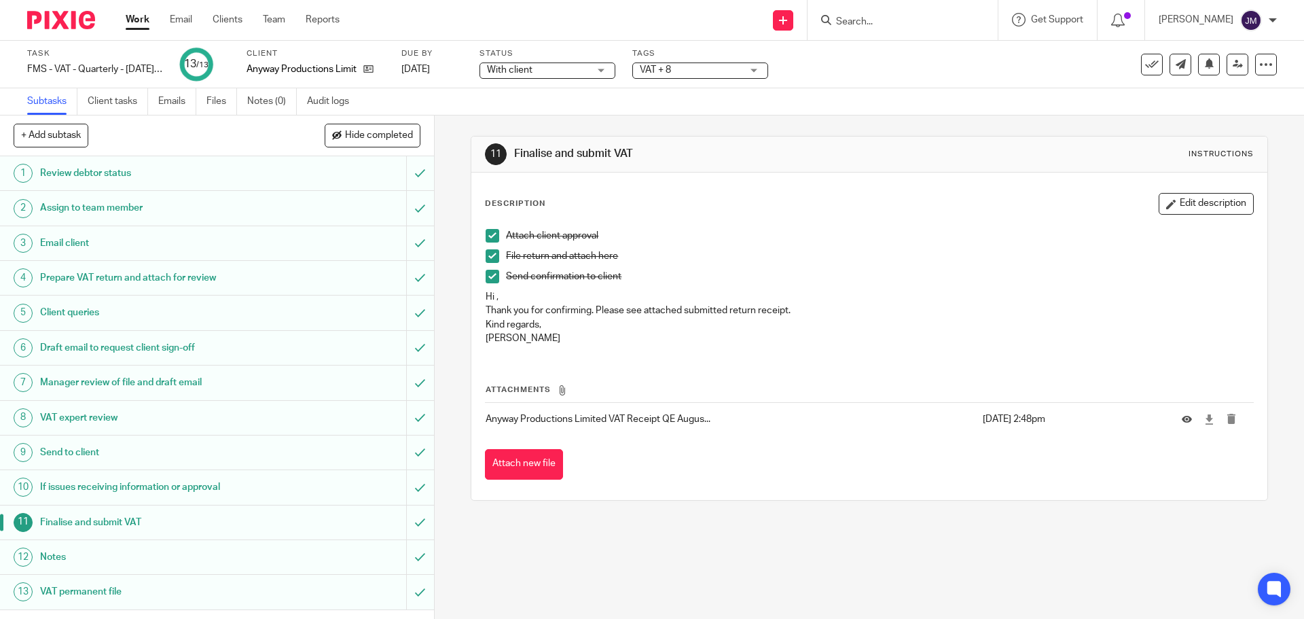
click at [136, 452] on h1 "Send to client" at bounding box center [157, 452] width 235 height 20
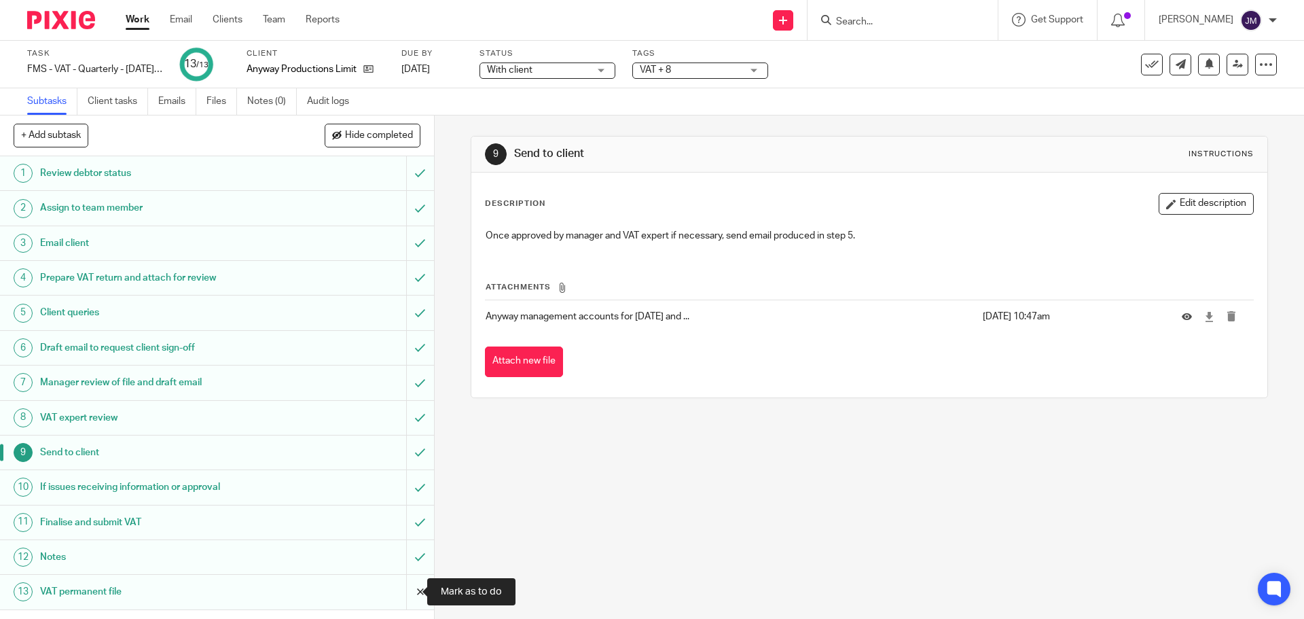
click at [414, 595] on input "submit" at bounding box center [217, 591] width 434 height 34
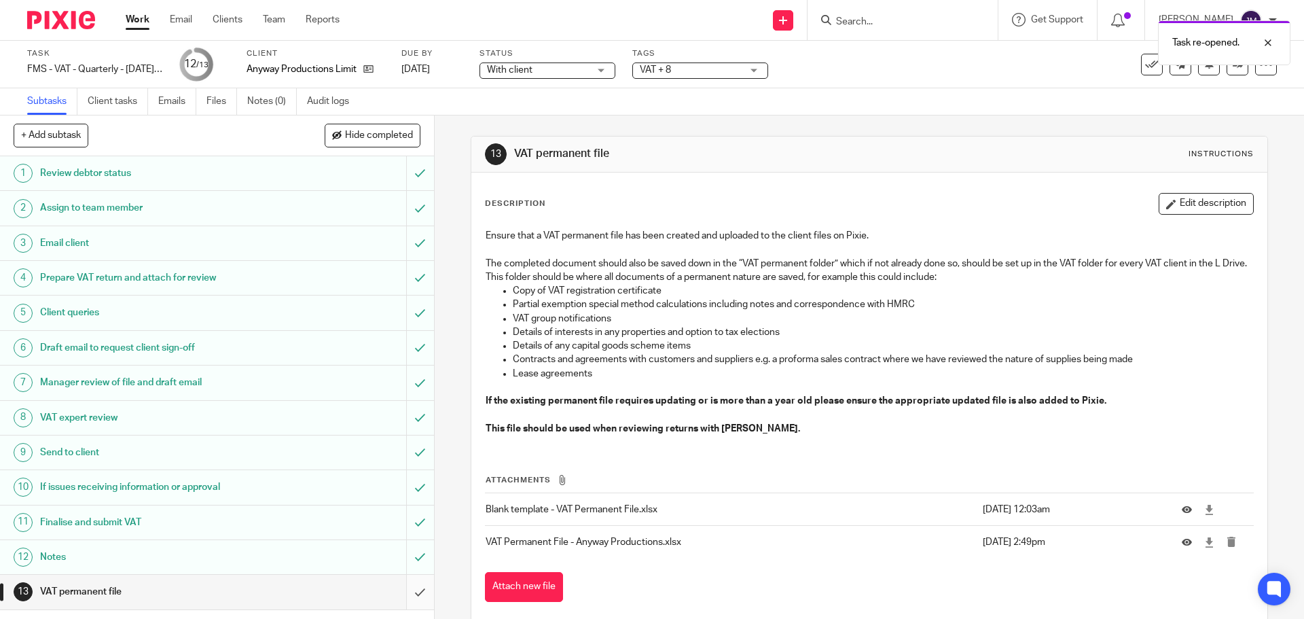
click at [411, 594] on input "submit" at bounding box center [217, 591] width 434 height 34
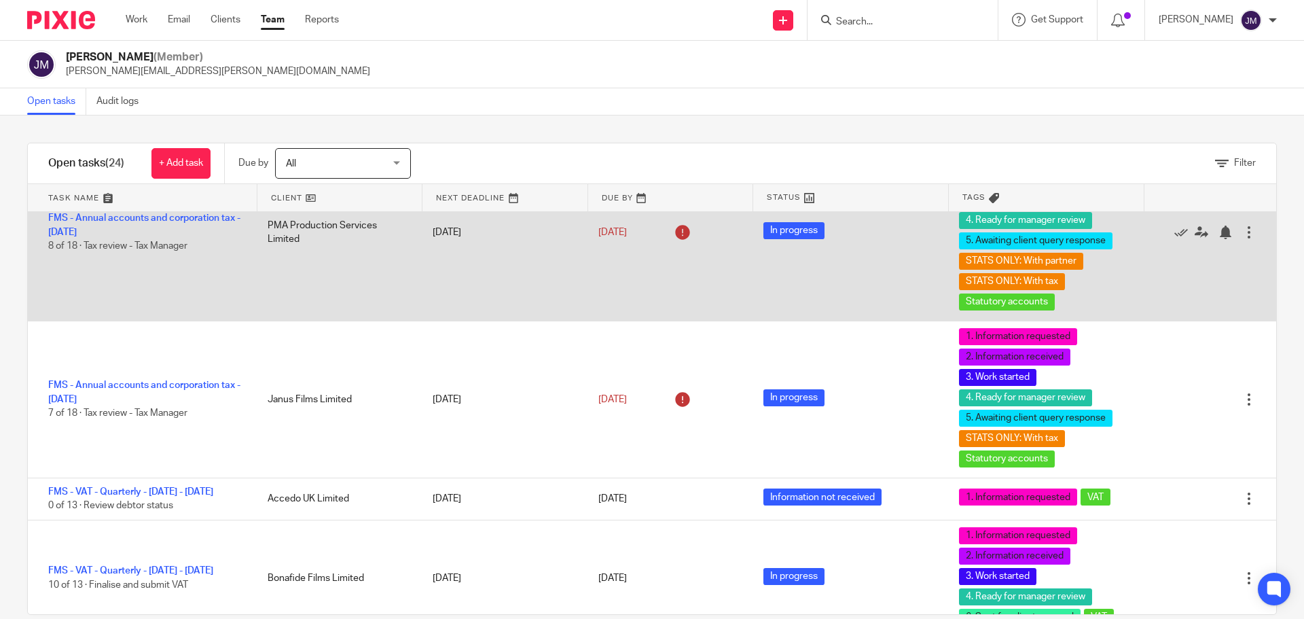
scroll to position [136, 0]
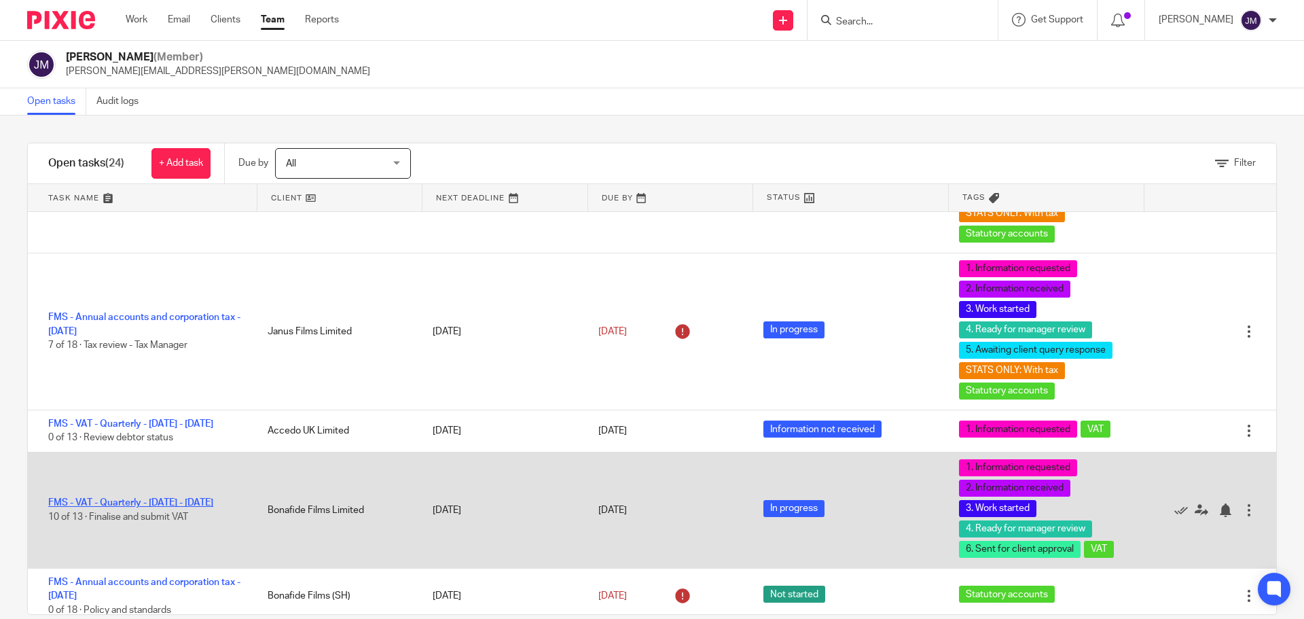
click at [204, 502] on link "FMS - VAT - Quarterly - [DATE] - [DATE]" at bounding box center [130, 503] width 165 height 10
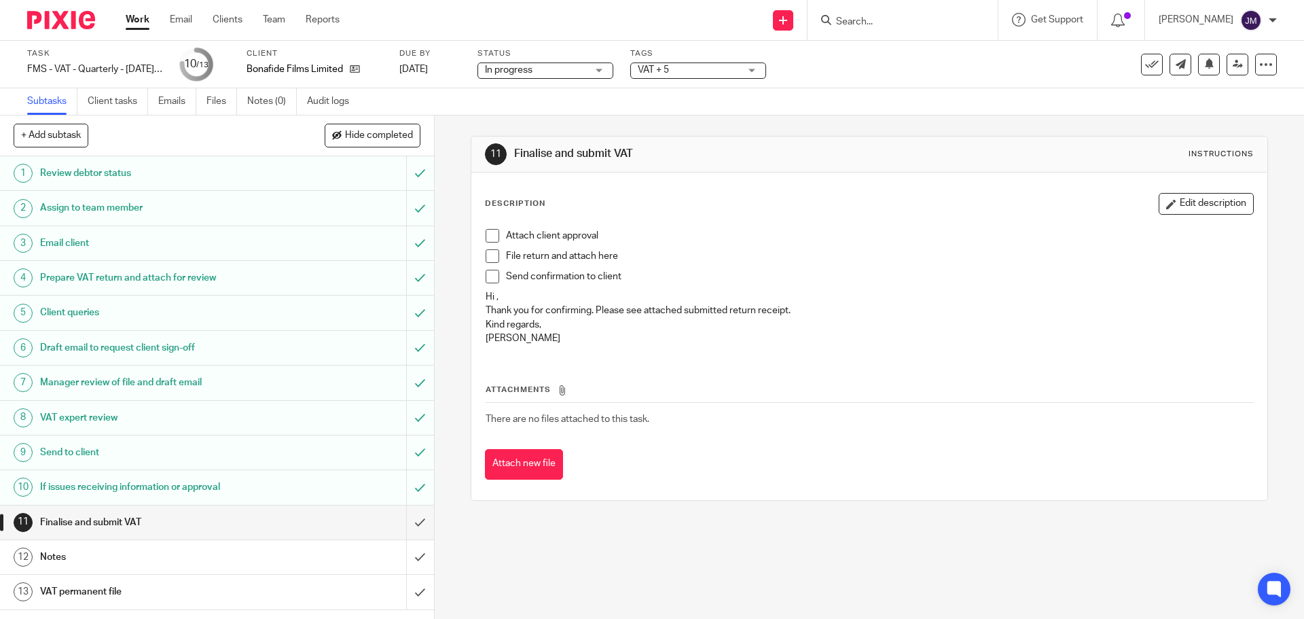
click at [492, 237] on span at bounding box center [492, 236] width 14 height 14
click at [491, 262] on span at bounding box center [492, 256] width 14 height 14
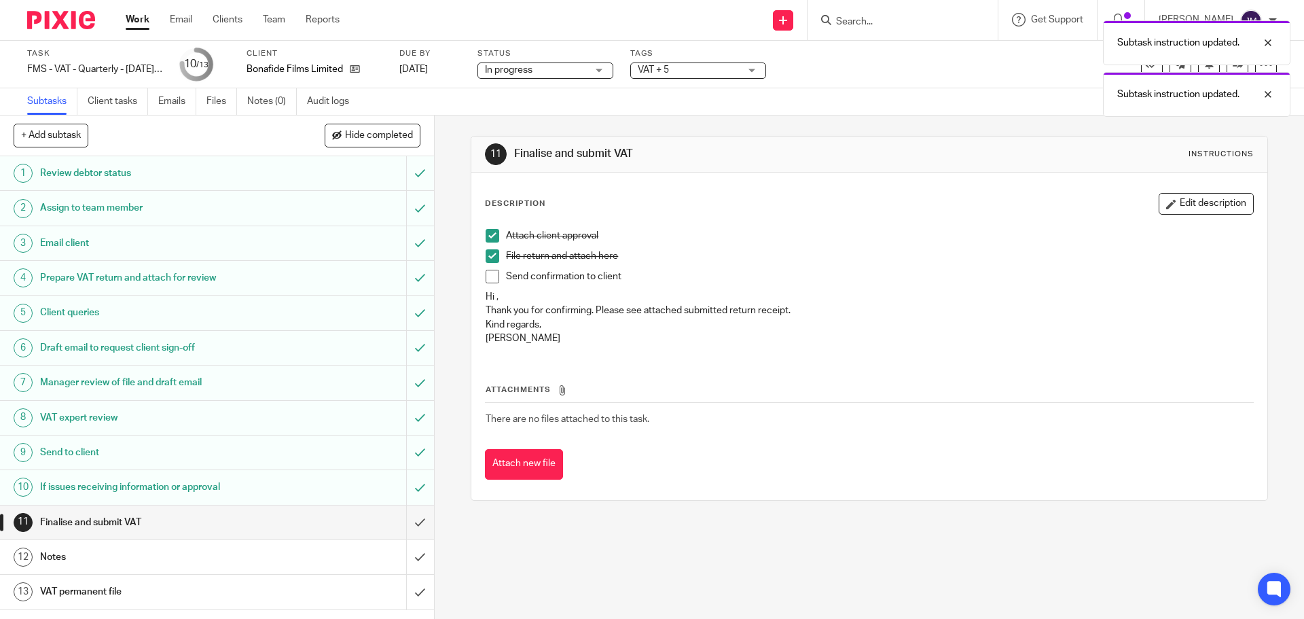
click at [490, 272] on span at bounding box center [492, 277] width 14 height 14
click at [545, 459] on button "Attach new file" at bounding box center [524, 464] width 78 height 31
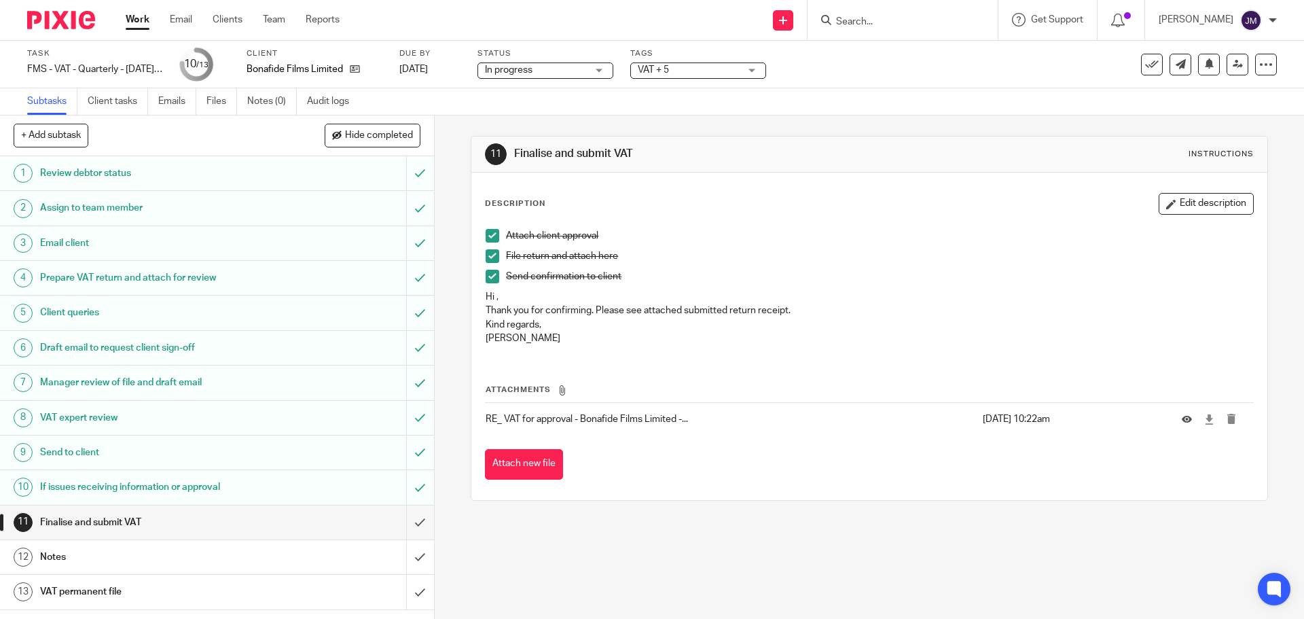
click at [206, 172] on h1 "Review debtor status" at bounding box center [157, 173] width 235 height 20
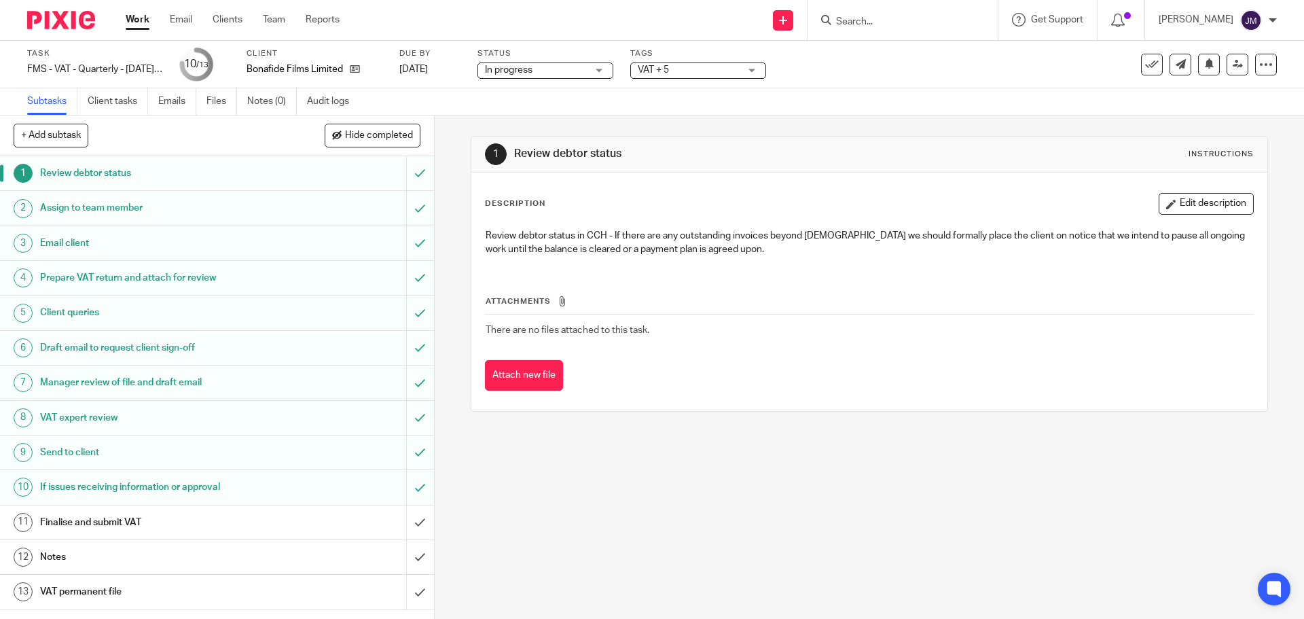
click at [221, 201] on h1 "Assign to team member" at bounding box center [157, 208] width 235 height 20
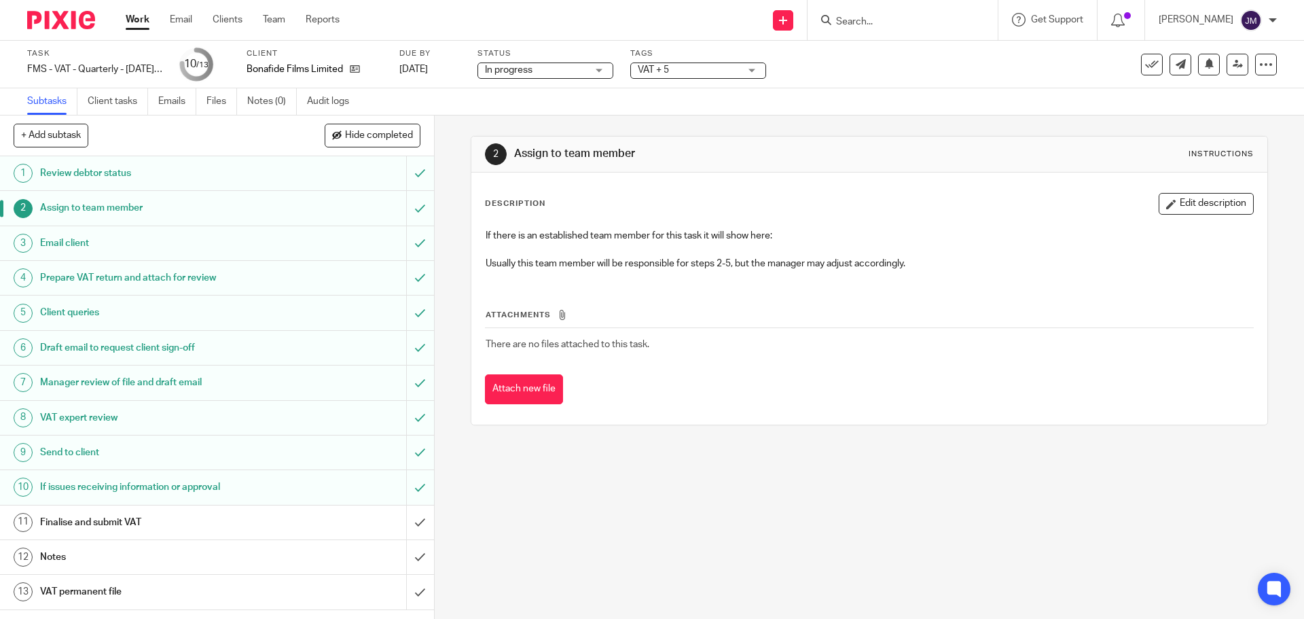
click at [188, 246] on h1 "Email client" at bounding box center [157, 243] width 235 height 20
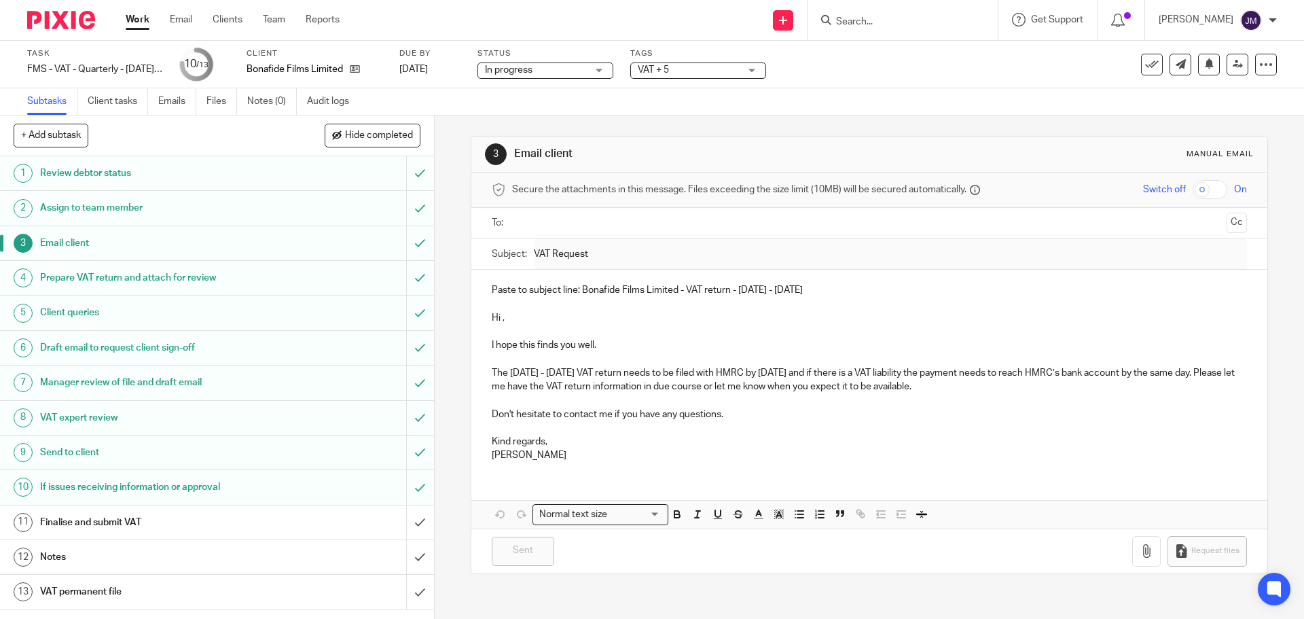
click at [179, 275] on h1 "Prepare VAT return and attach for review" at bounding box center [157, 278] width 235 height 20
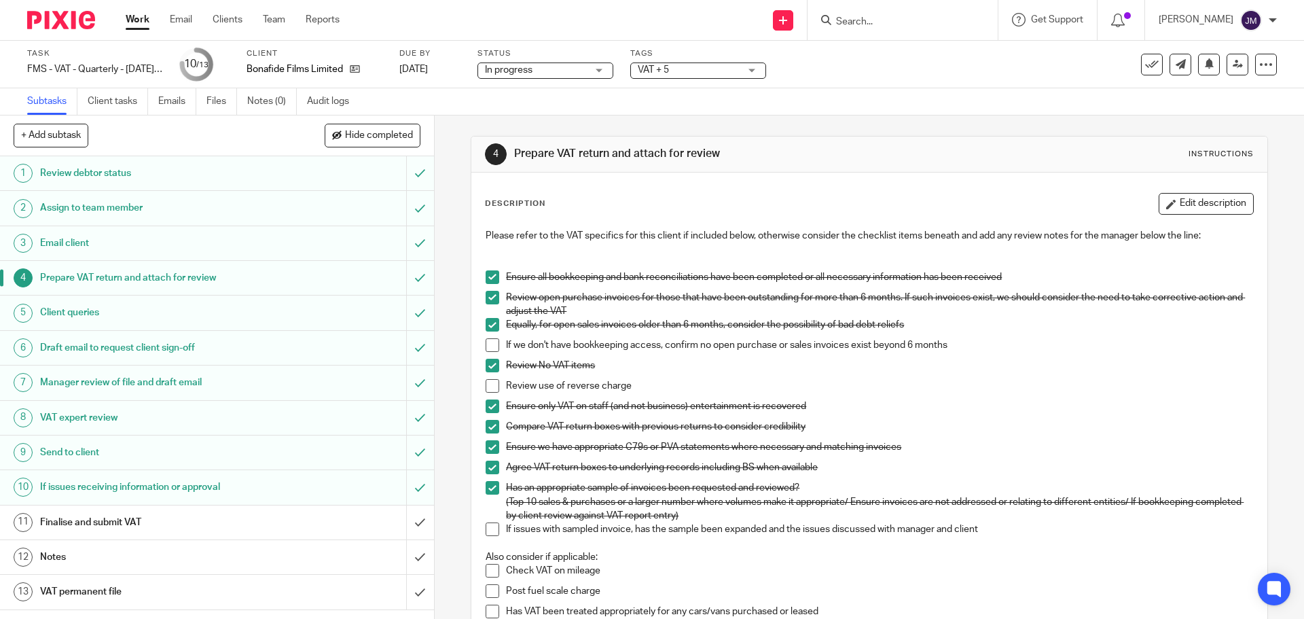
scroll to position [68, 0]
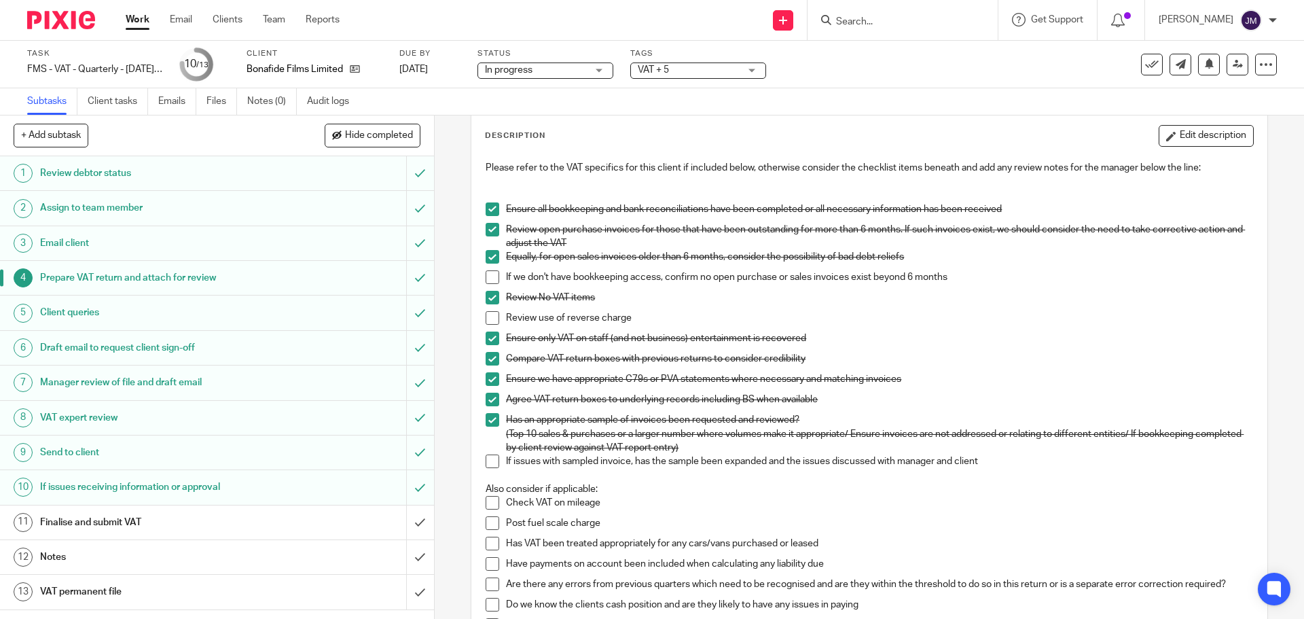
click at [490, 274] on span at bounding box center [492, 277] width 14 height 14
click at [494, 314] on span at bounding box center [492, 318] width 14 height 14
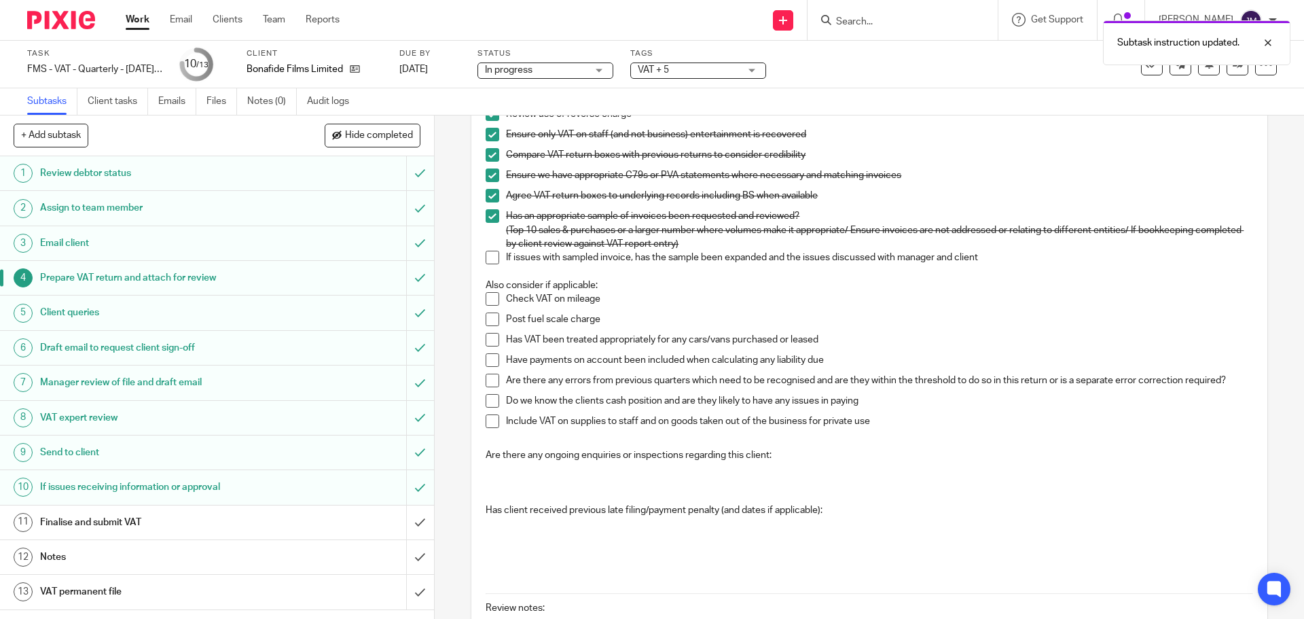
click at [491, 297] on span at bounding box center [492, 299] width 14 height 14
click at [490, 317] on span at bounding box center [492, 319] width 14 height 14
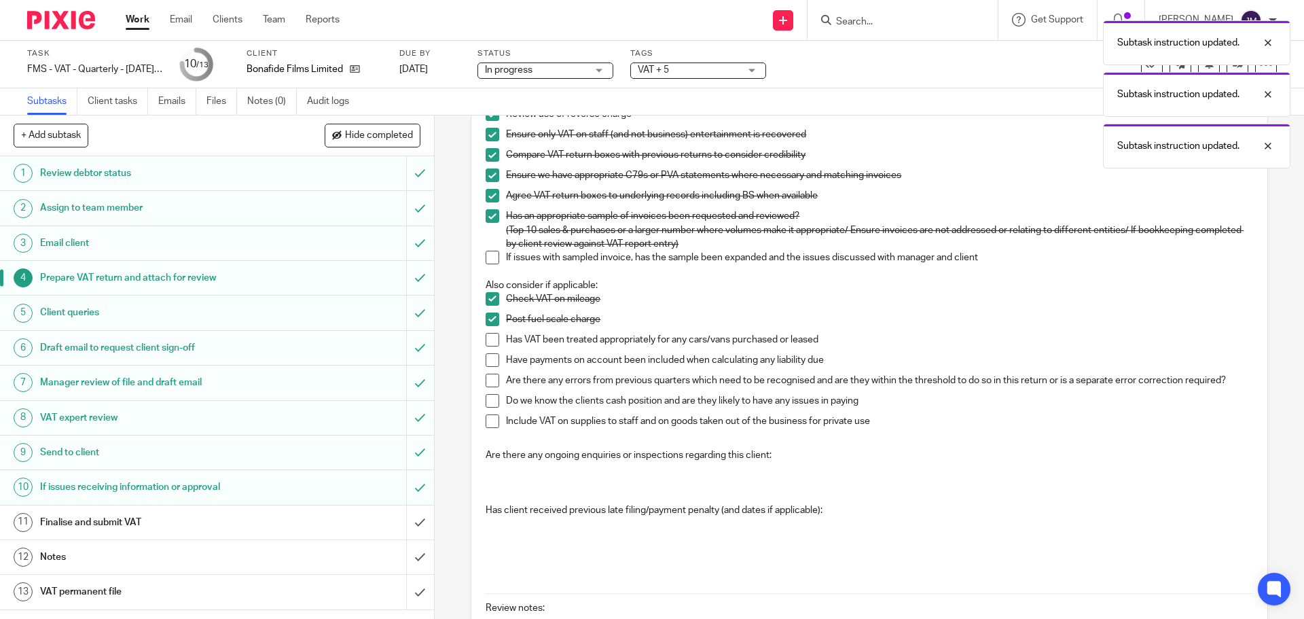
click at [486, 337] on span at bounding box center [492, 340] width 14 height 14
click at [488, 357] on span at bounding box center [492, 360] width 14 height 14
click at [486, 384] on span at bounding box center [492, 380] width 14 height 14
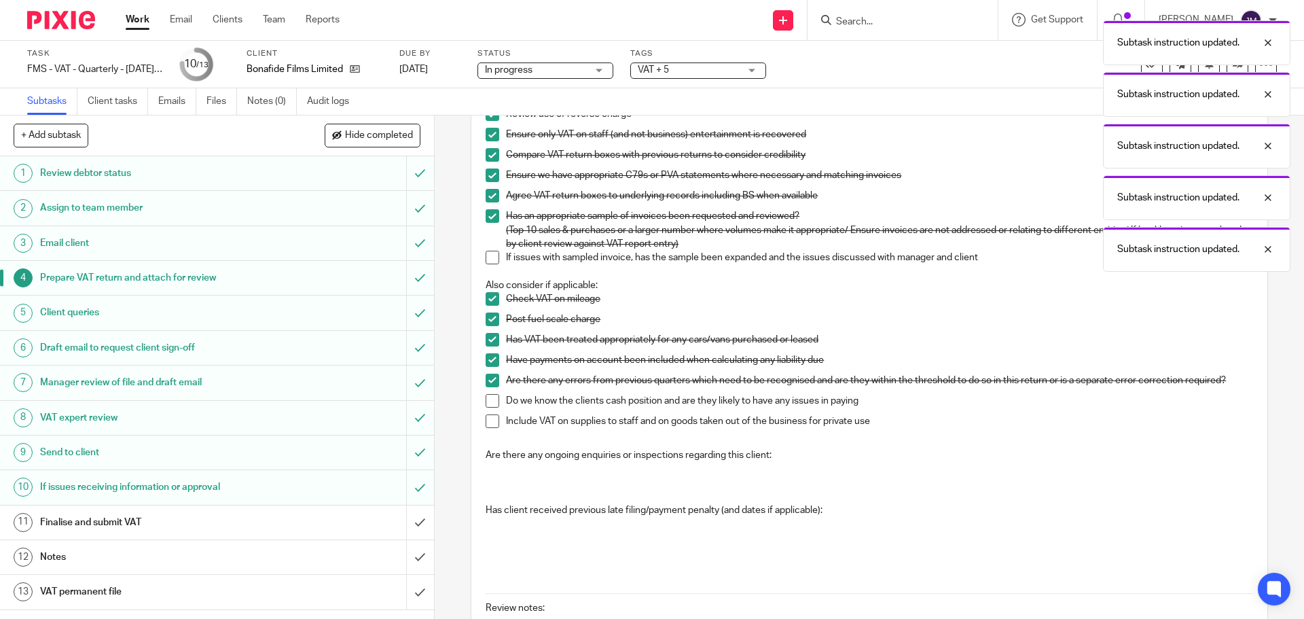
click at [485, 402] on span at bounding box center [492, 401] width 14 height 14
click at [490, 418] on span at bounding box center [492, 421] width 14 height 14
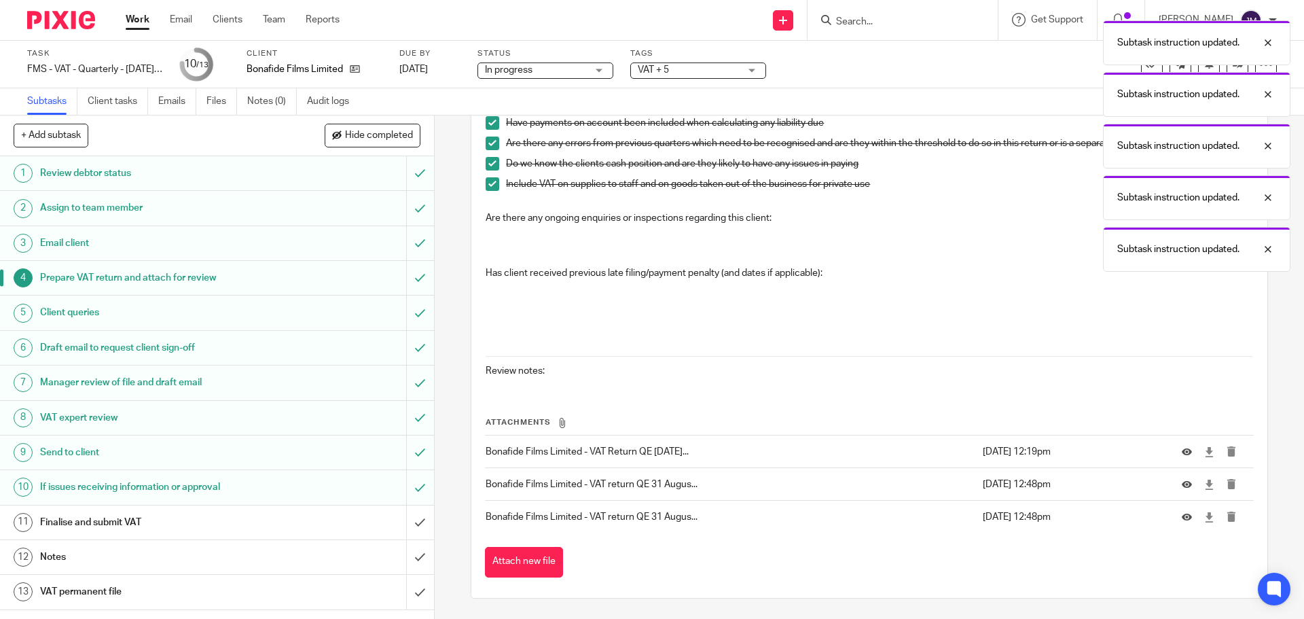
click at [221, 317] on h1 "Client queries" at bounding box center [157, 312] width 235 height 20
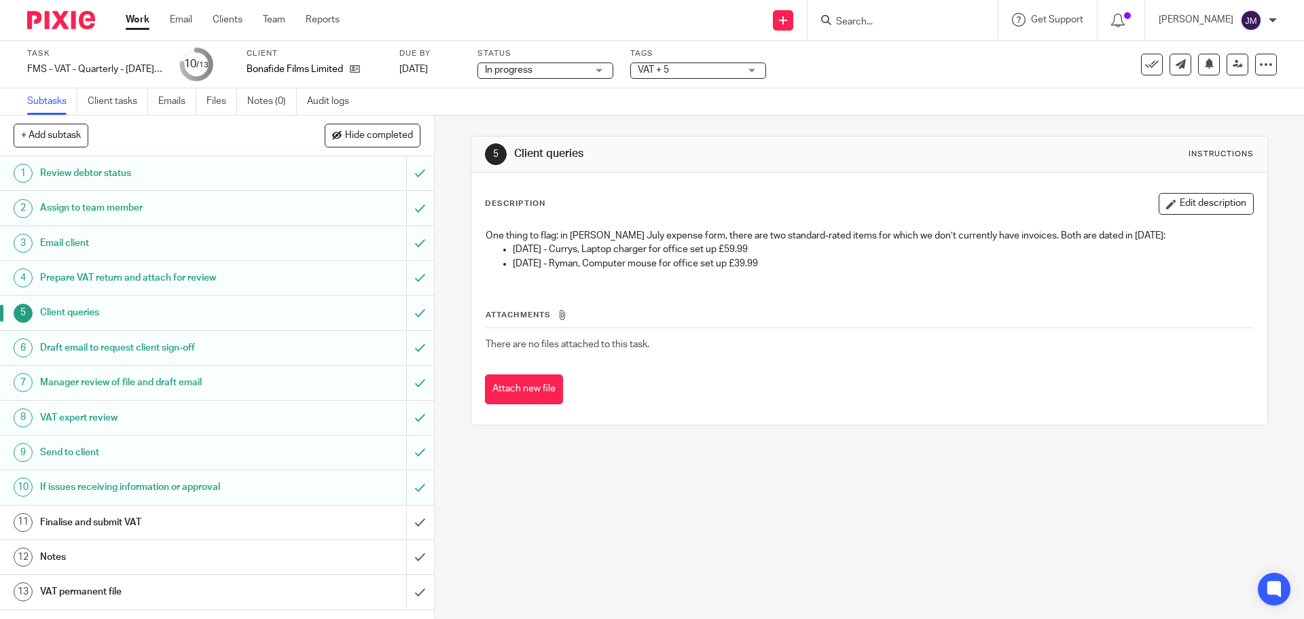
click at [532, 71] on span "In progress" at bounding box center [509, 70] width 48 height 10
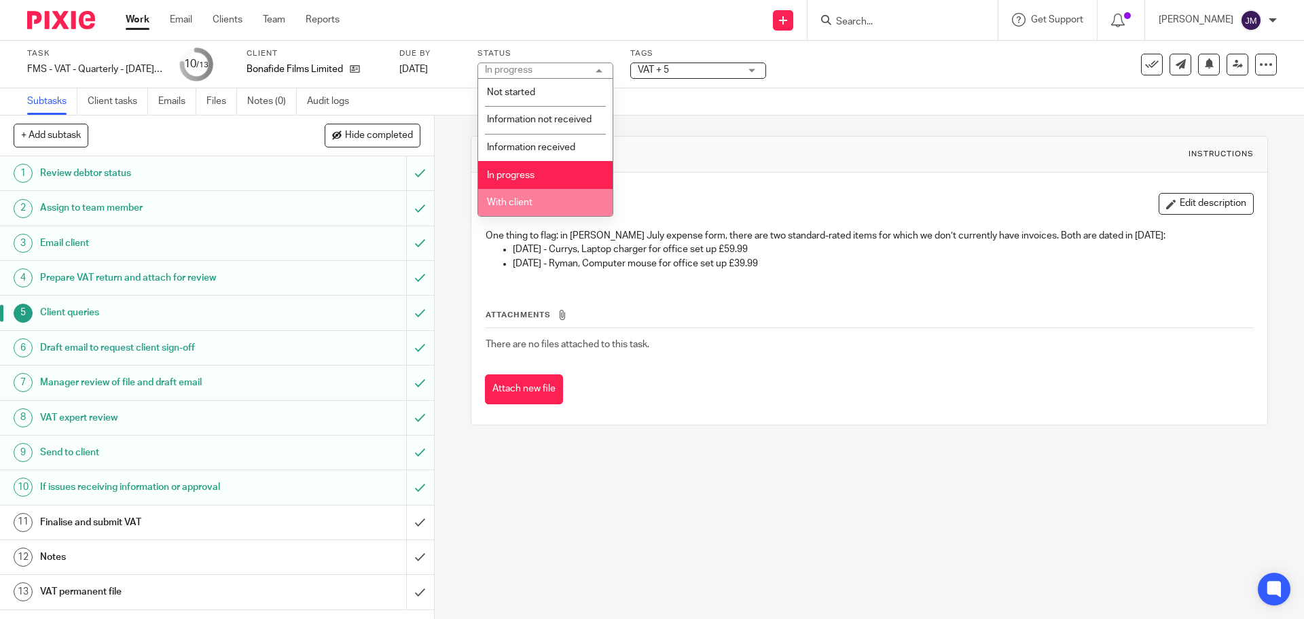
click at [553, 205] on li "With client" at bounding box center [545, 203] width 134 height 28
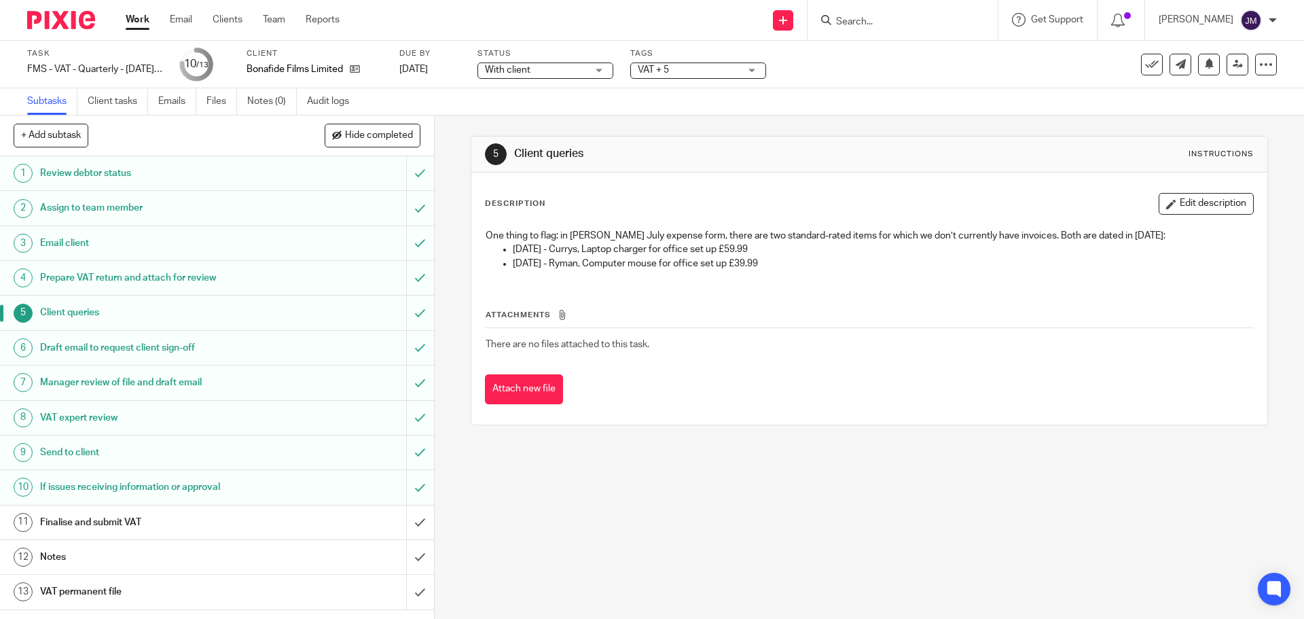
click at [699, 69] on span "VAT + 5" at bounding box center [689, 70] width 102 height 14
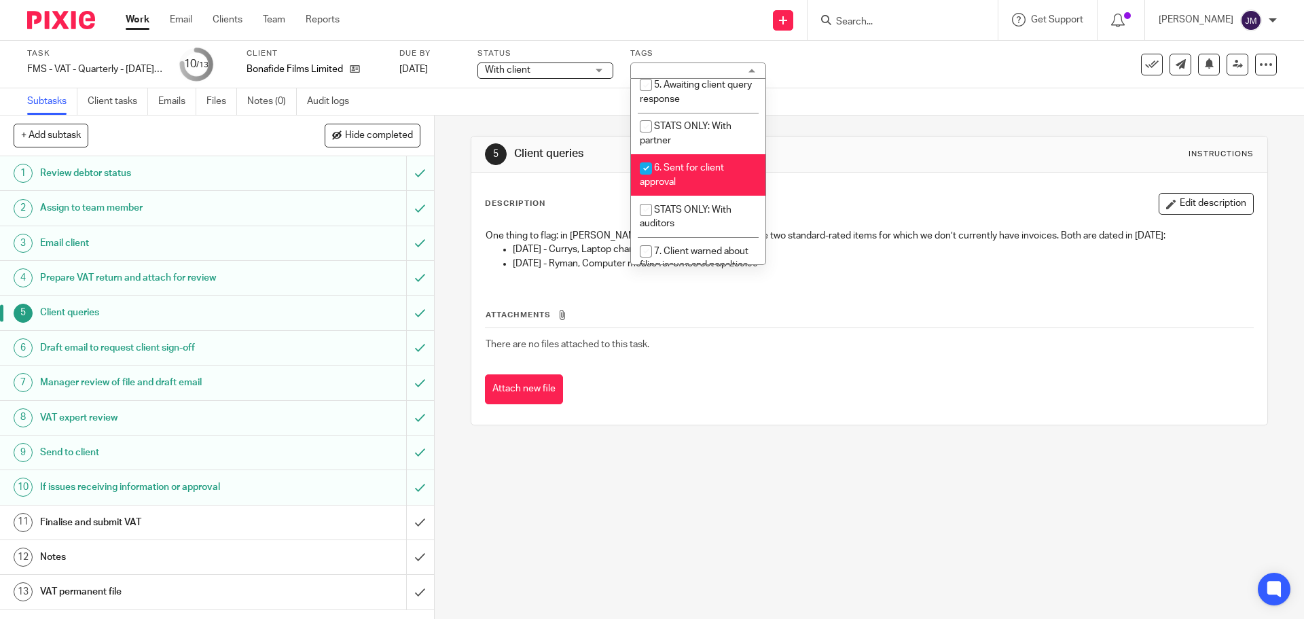
scroll to position [475, 0]
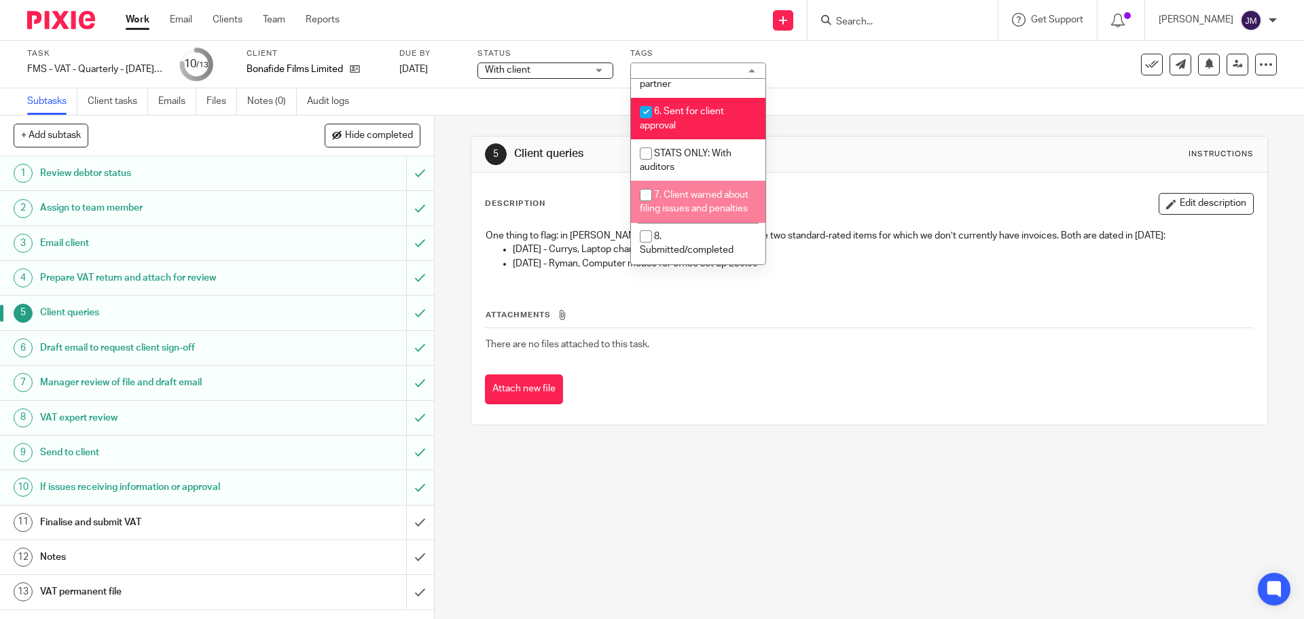
click at [703, 196] on span "7. Client warned about filing issues and penalties" at bounding box center [694, 202] width 109 height 24
checkbox input "true"
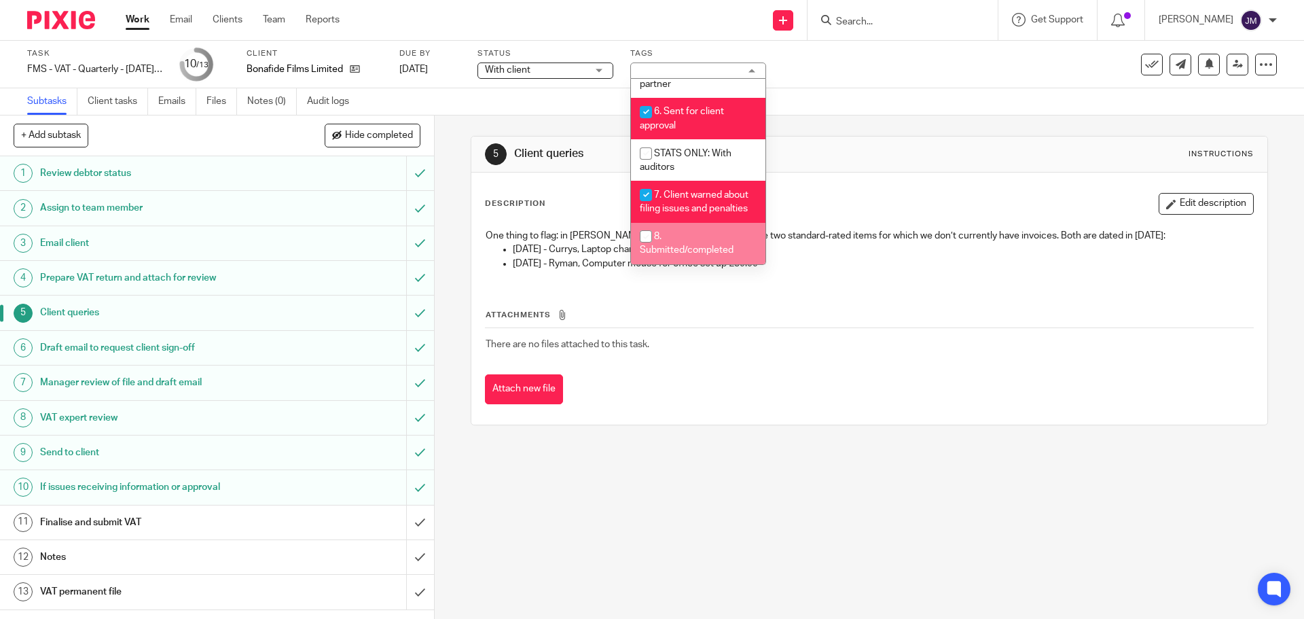
click at [701, 244] on li "8. Submitted/completed" at bounding box center [698, 243] width 134 height 41
checkbox input "true"
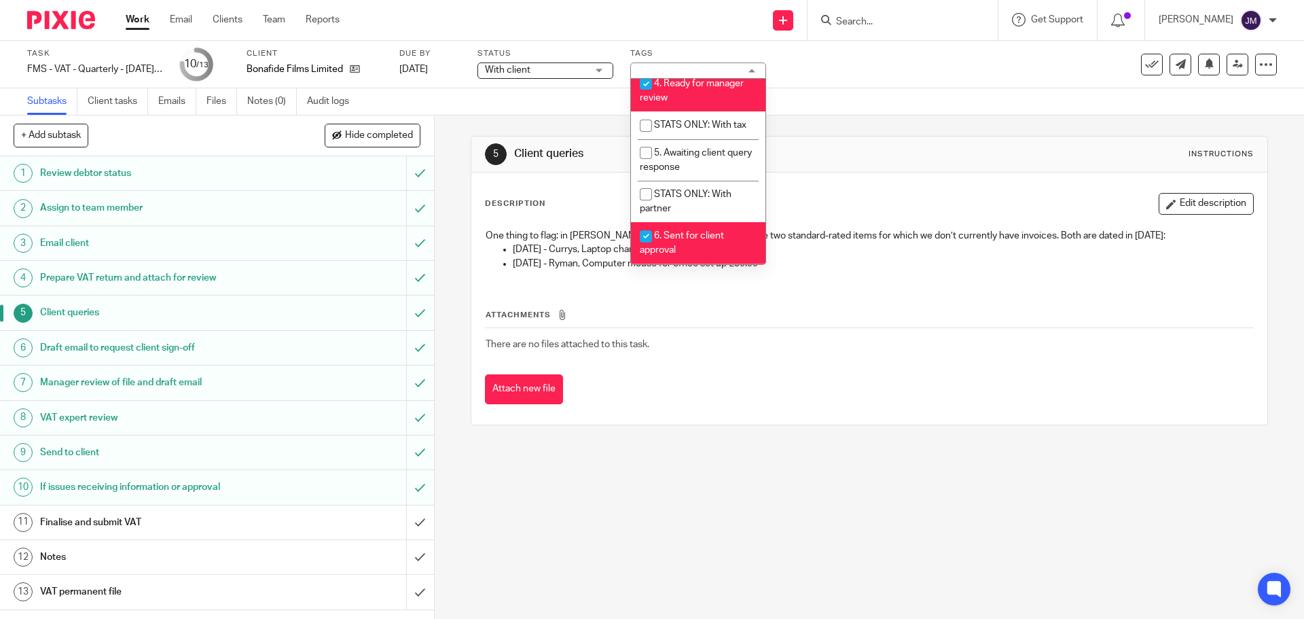
scroll to position [272, 0]
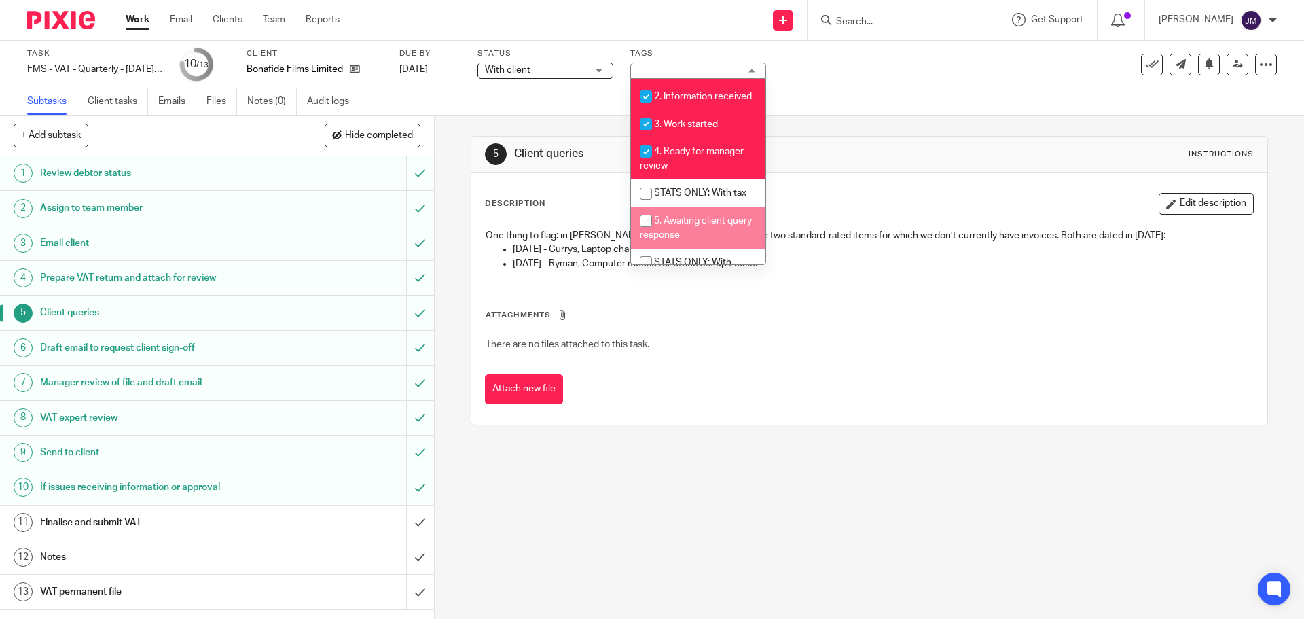
click at [724, 228] on li "5. Awaiting client query response" at bounding box center [698, 227] width 134 height 41
checkbox input "true"
click at [865, 139] on div "5 Client queries Instructions" at bounding box center [868, 154] width 795 height 36
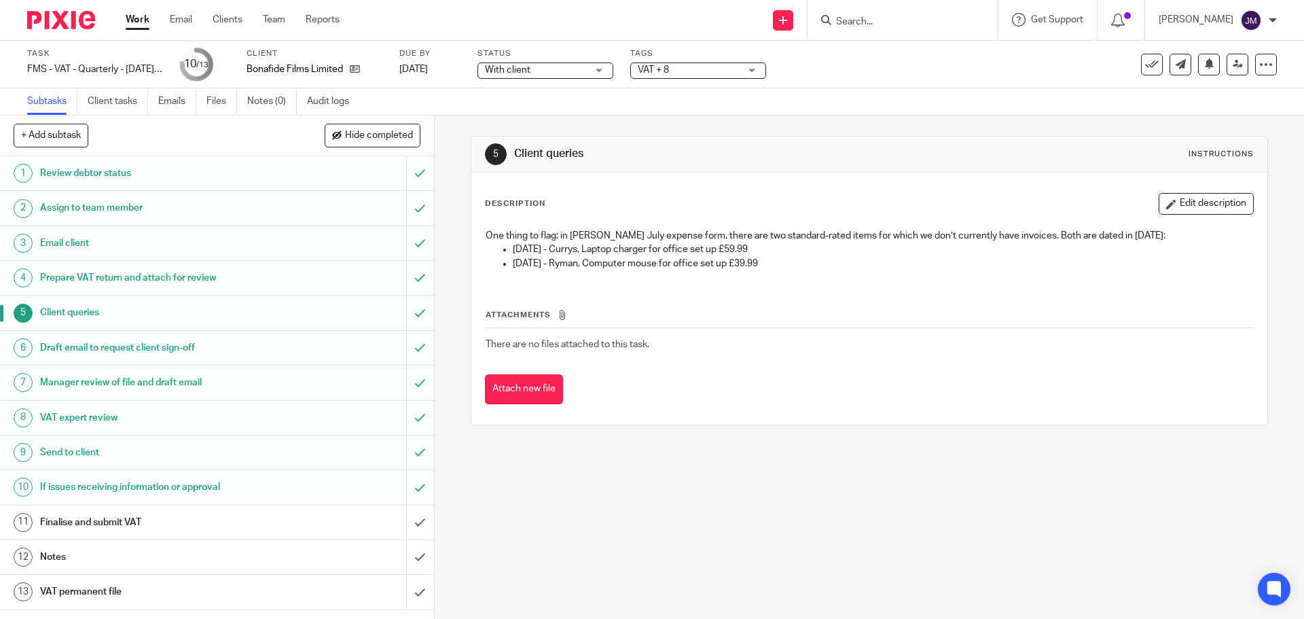
click at [143, 348] on h1 "Draft email to request client sign-off" at bounding box center [157, 347] width 235 height 20
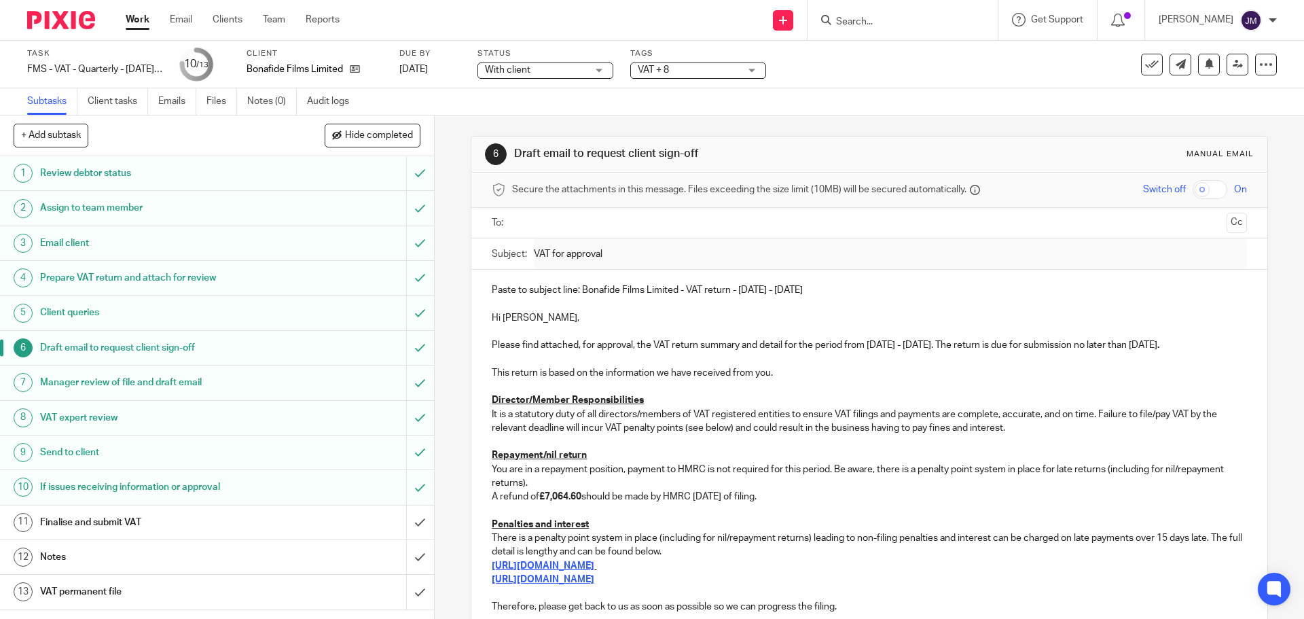
click at [140, 388] on h1 "Manager review of file and draft email" at bounding box center [157, 382] width 235 height 20
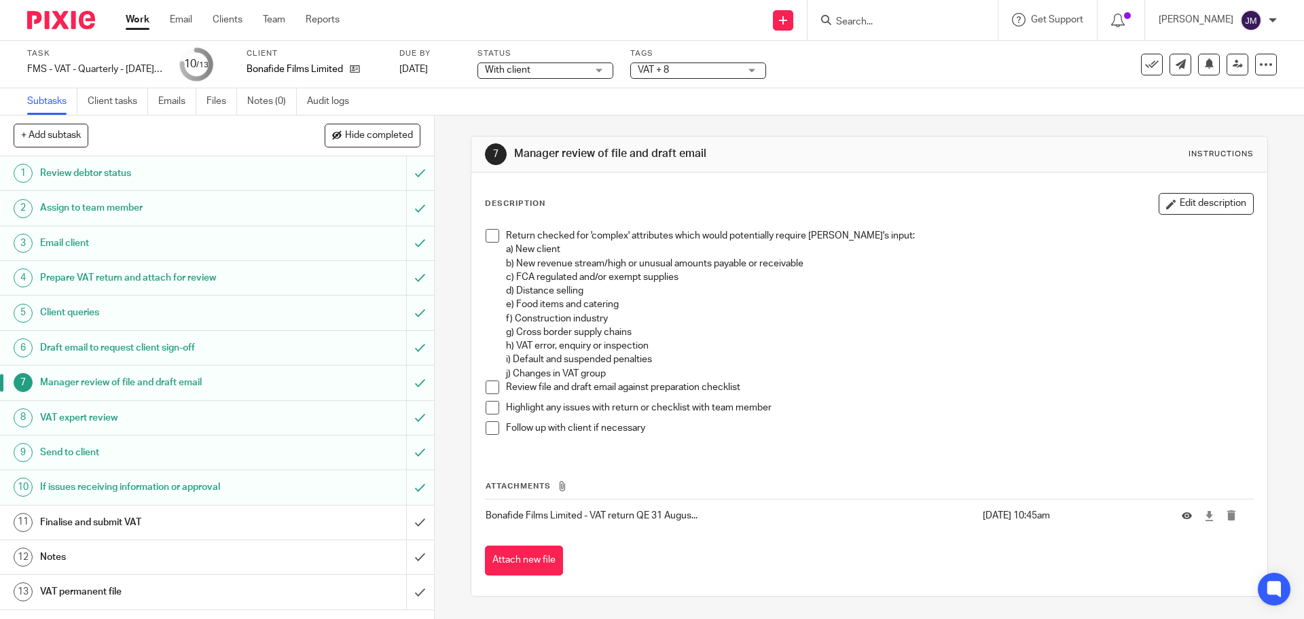
click at [485, 236] on span at bounding box center [492, 236] width 14 height 14
drag, startPoint x: 486, startPoint y: 384, endPoint x: 486, endPoint y: 392, distance: 7.5
click at [486, 385] on span at bounding box center [492, 387] width 14 height 14
click at [490, 408] on span at bounding box center [492, 408] width 14 height 14
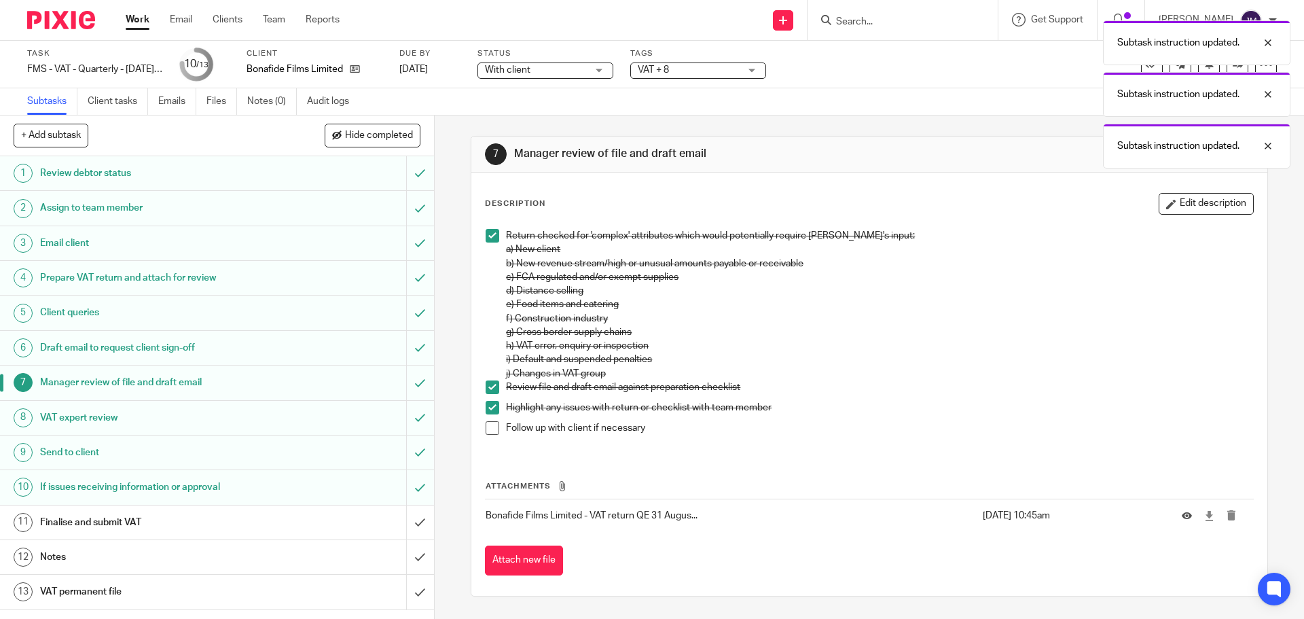
click at [490, 426] on span at bounding box center [492, 428] width 14 height 14
click at [164, 408] on h1 "VAT expert review" at bounding box center [157, 417] width 235 height 20
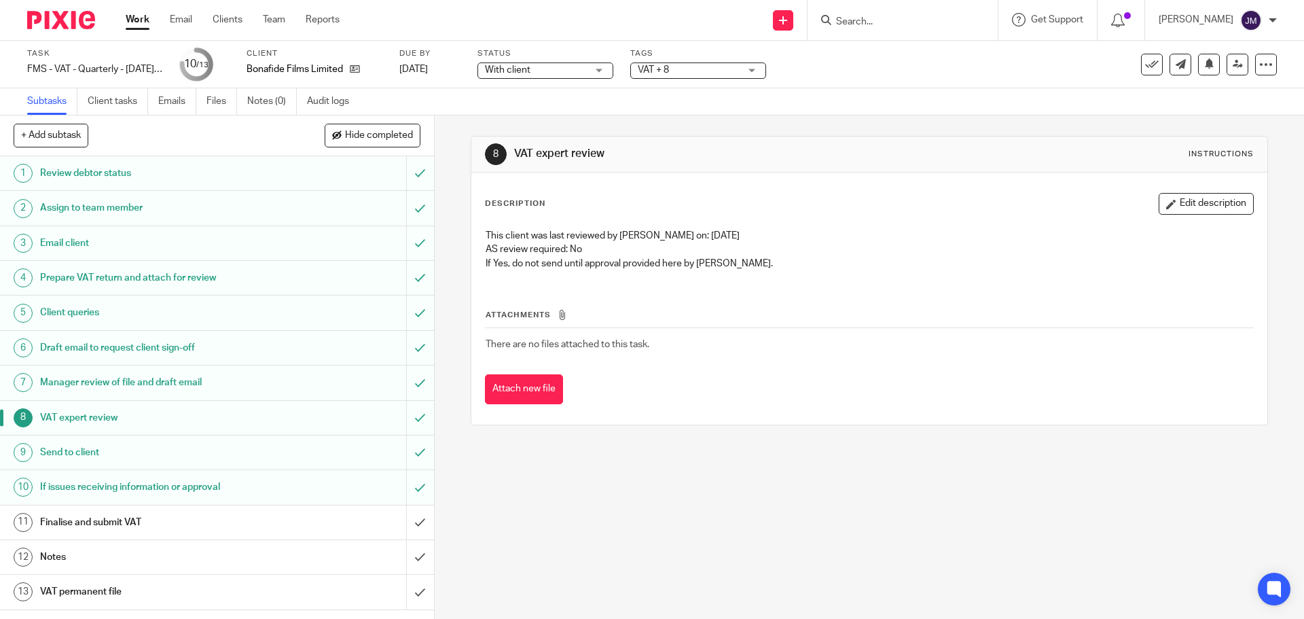
click at [136, 461] on h1 "Send to client" at bounding box center [157, 452] width 235 height 20
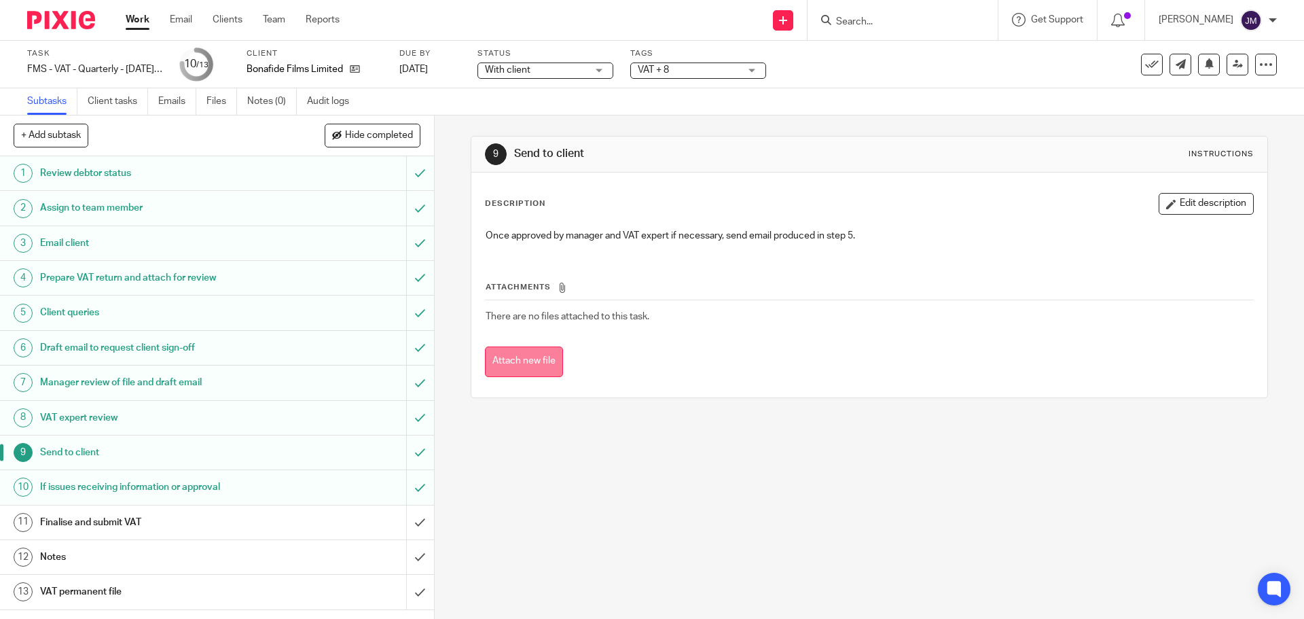
click at [514, 354] on button "Attach new file" at bounding box center [524, 361] width 78 height 31
click at [115, 492] on h1 "If issues receiving information or approval" at bounding box center [157, 487] width 235 height 20
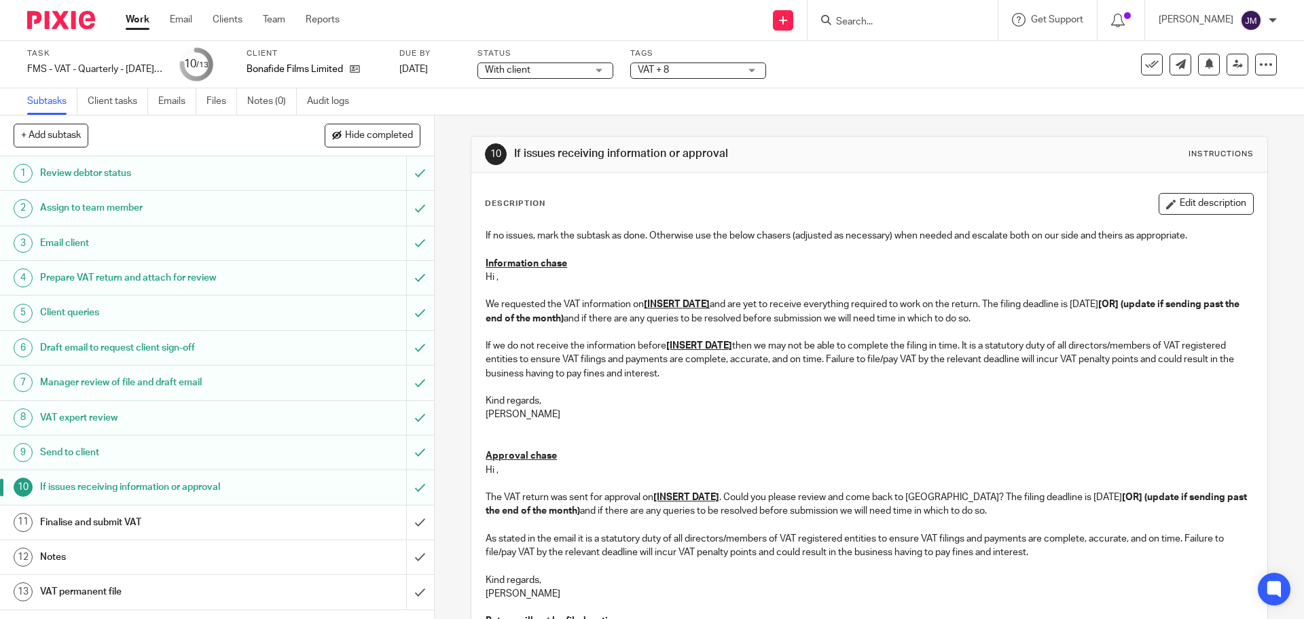
click at [108, 521] on h1 "Finalise and submit VAT" at bounding box center [157, 522] width 235 height 20
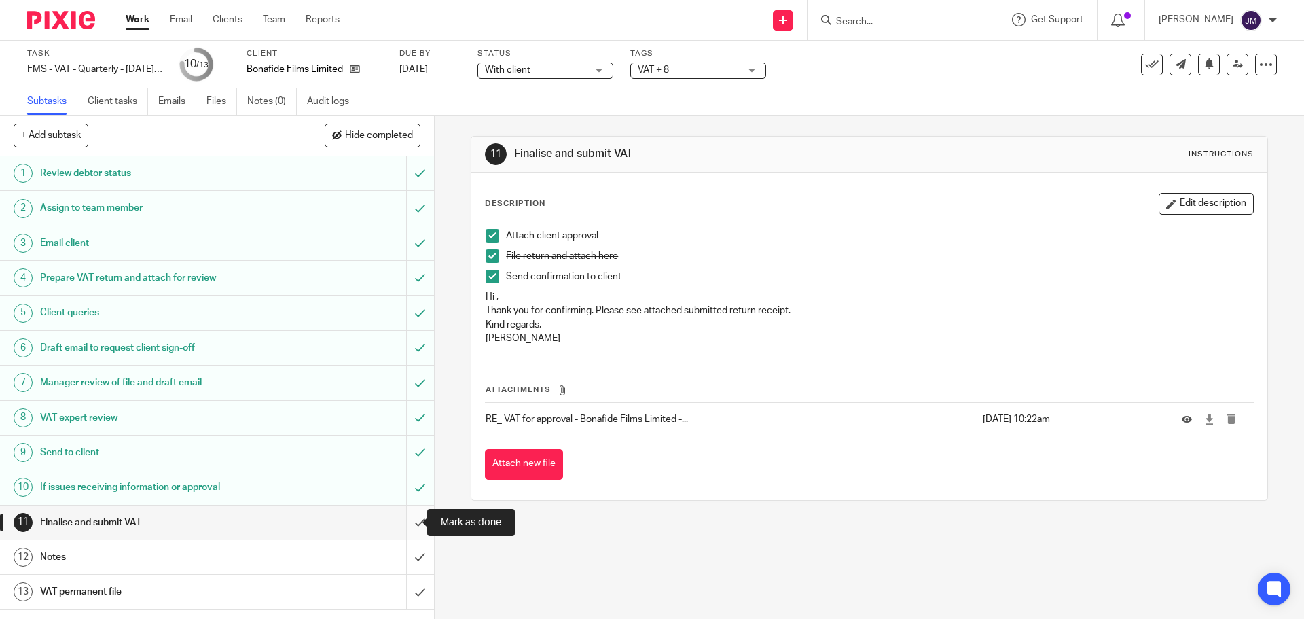
click at [404, 526] on input "submit" at bounding box center [217, 522] width 434 height 34
click at [344, 553] on div "Notes" at bounding box center [216, 557] width 352 height 20
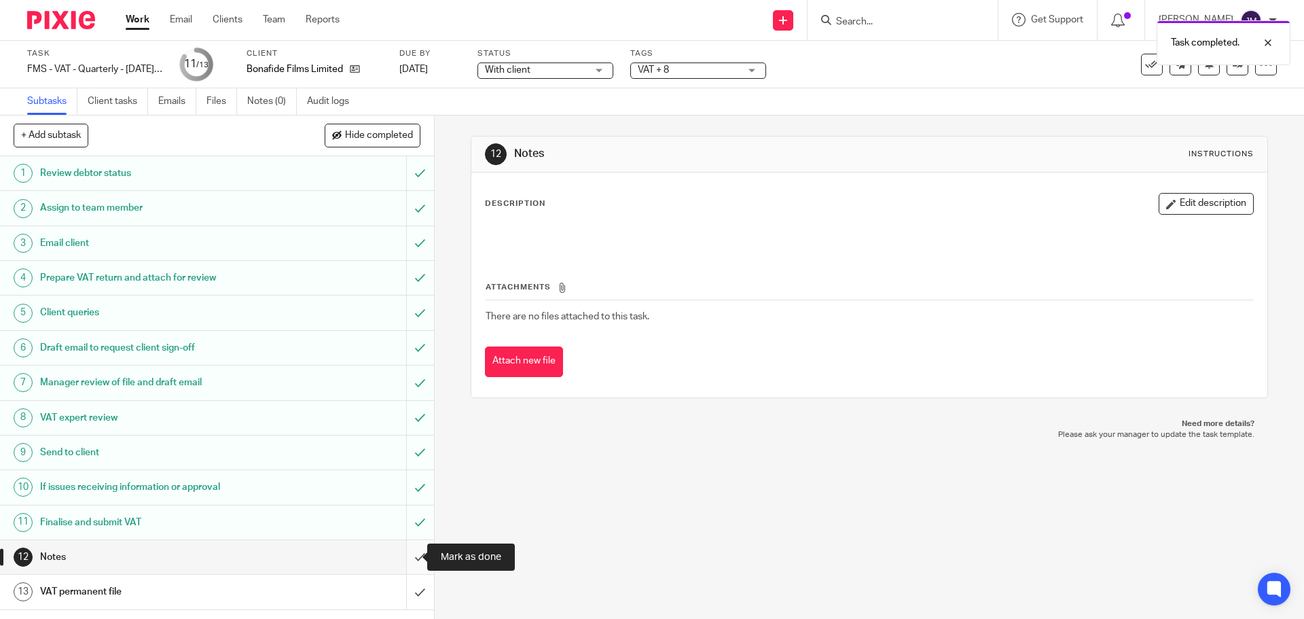
click at [401, 559] on input "submit" at bounding box center [217, 557] width 434 height 34
click at [299, 612] on div "1 Review debtor status 2 Assign to team member 3 Email client 4 Prepare VAT ret…" at bounding box center [217, 387] width 434 height 462
click at [301, 600] on div "VAT permanent file" at bounding box center [216, 591] width 352 height 20
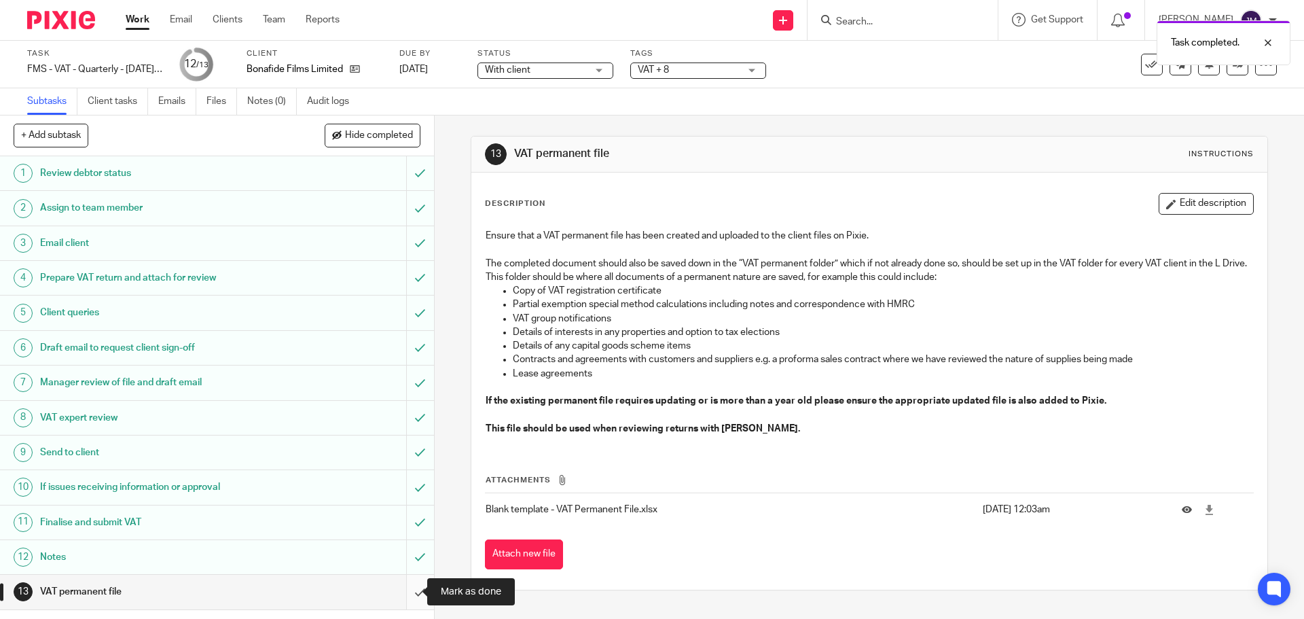
click at [411, 595] on input "submit" at bounding box center [217, 591] width 434 height 34
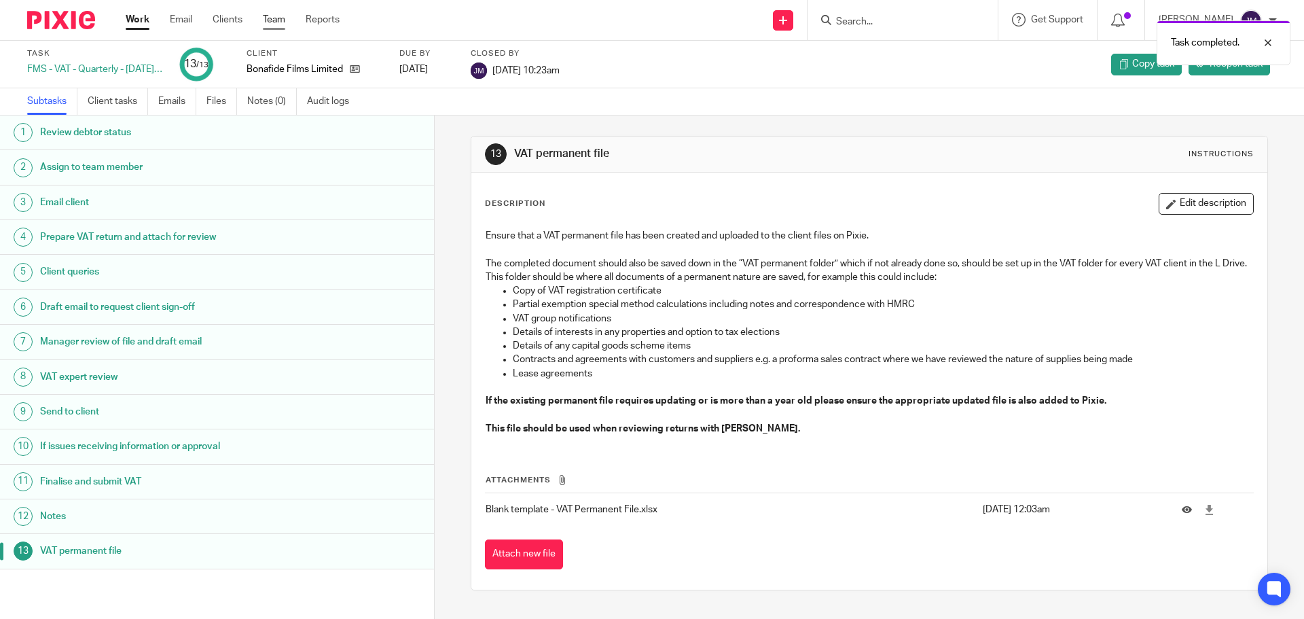
click at [279, 20] on link "Team" at bounding box center [274, 20] width 22 height 14
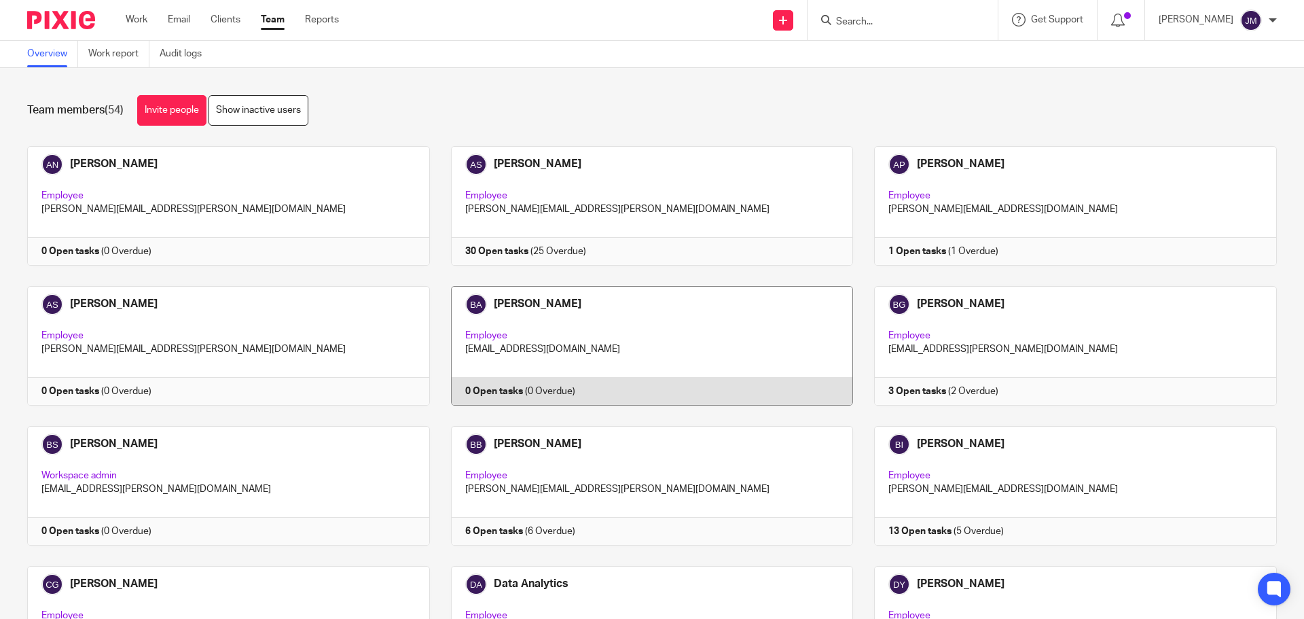
scroll to position [1080, 0]
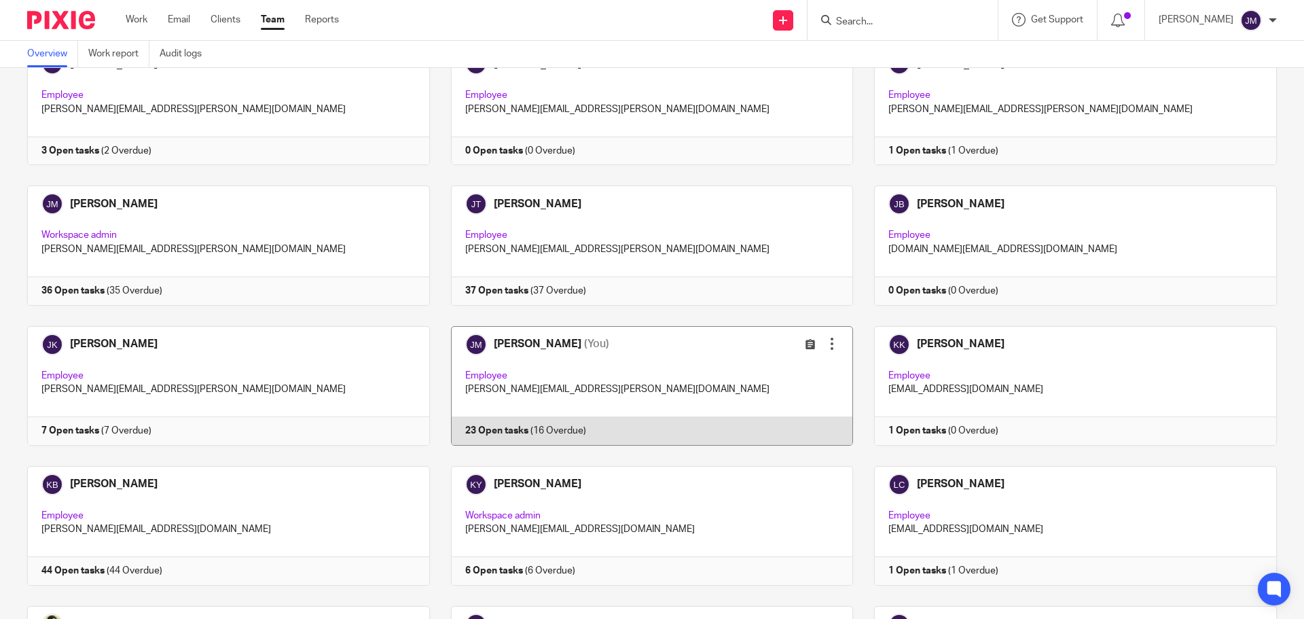
click at [522, 428] on link at bounding box center [642, 386] width 424 height 120
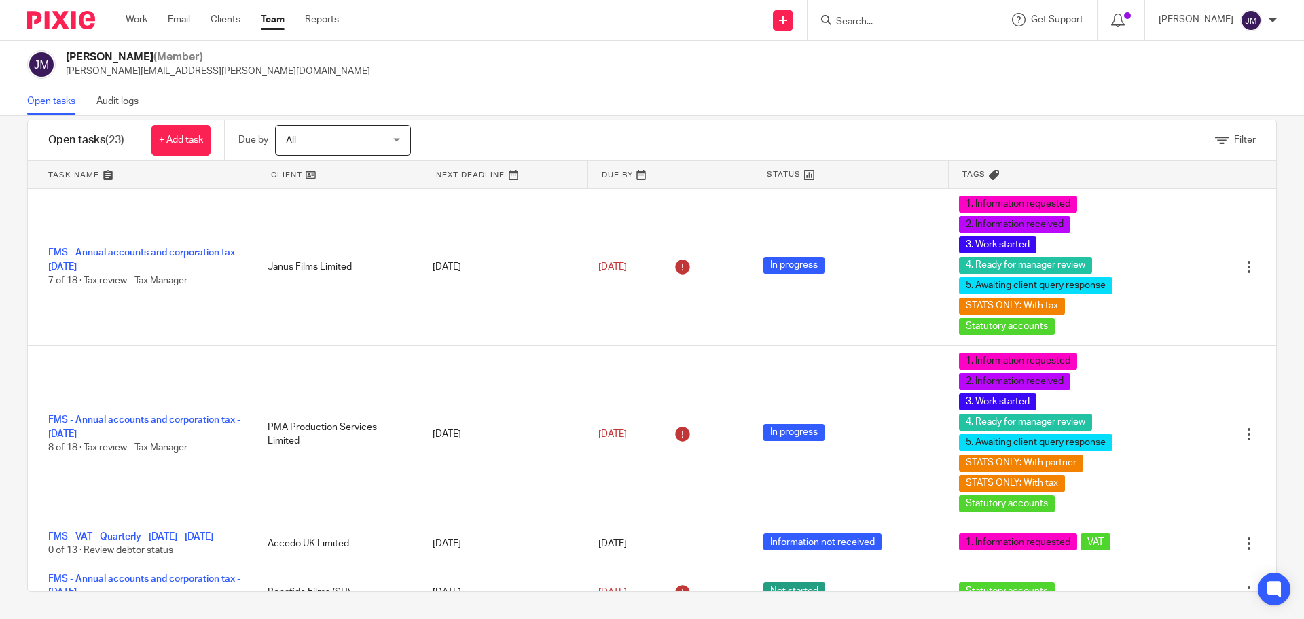
click at [495, 31] on div "Send new email Create task Add client Request signature Get Support Contact Sup…" at bounding box center [831, 20] width 944 height 40
